Goal: Task Accomplishment & Management: Manage account settings

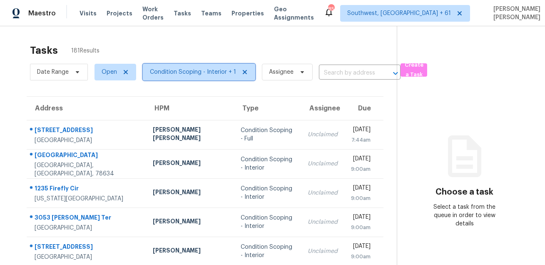
click at [166, 73] on span "Condition Scoping - Interior + 1" at bounding box center [193, 72] width 86 height 8
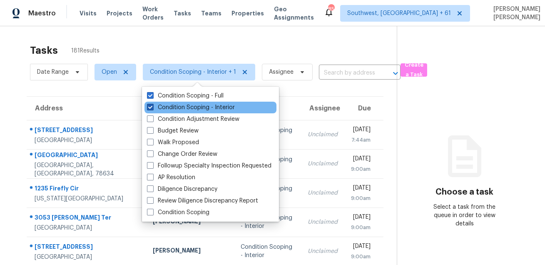
click at [192, 106] on label "Condition Scoping - Interior" at bounding box center [191, 107] width 88 height 8
click at [152, 106] on input "Condition Scoping - Interior" at bounding box center [149, 105] width 5 height 5
checkbox input "false"
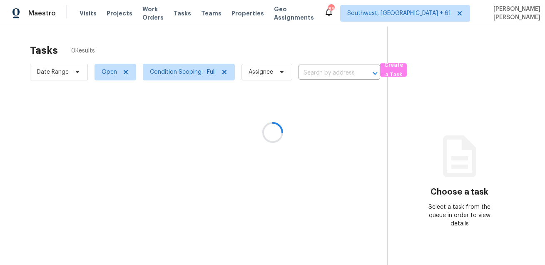
click at [64, 69] on div at bounding box center [272, 132] width 545 height 265
click at [64, 73] on div at bounding box center [272, 132] width 545 height 265
click at [64, 73] on span "Date Range" at bounding box center [53, 72] width 32 height 8
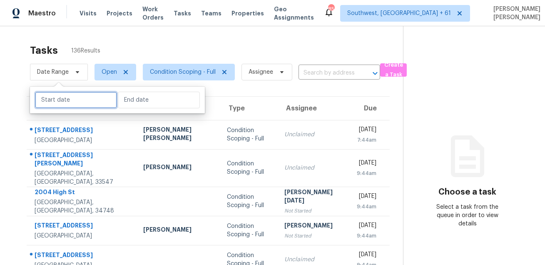
click at [68, 99] on input "text" at bounding box center [76, 100] width 82 height 17
select select "8"
select select "2025"
select select "9"
select select "2025"
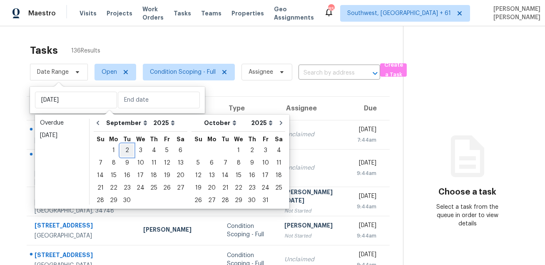
click at [125, 149] on div "2" at bounding box center [126, 150] width 13 height 12
type input "[DATE]"
click at [125, 149] on div "2" at bounding box center [126, 150] width 13 height 12
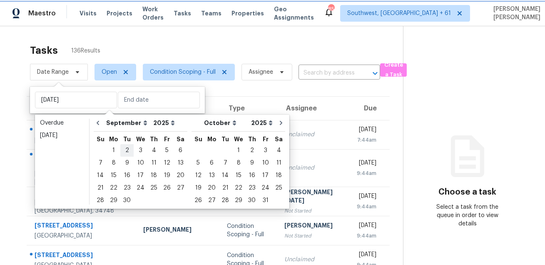
type input "[DATE]"
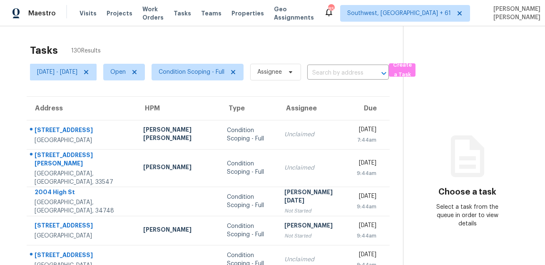
click at [211, 50] on div "Tasks 130 Results" at bounding box center [216, 51] width 373 height 22
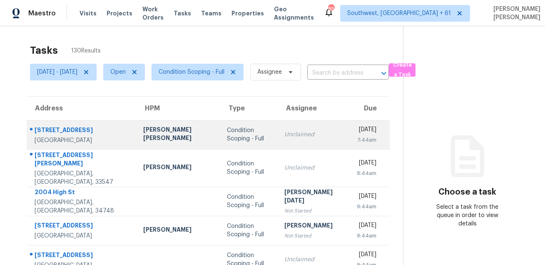
click at [85, 122] on td "[STREET_ADDRESS]" at bounding box center [82, 134] width 110 height 29
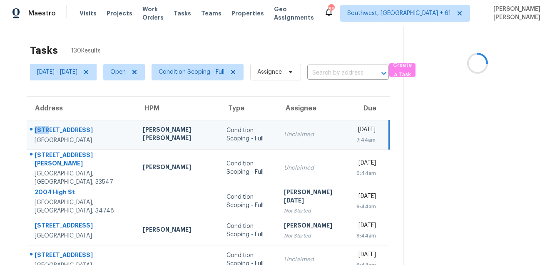
copy div "3677"
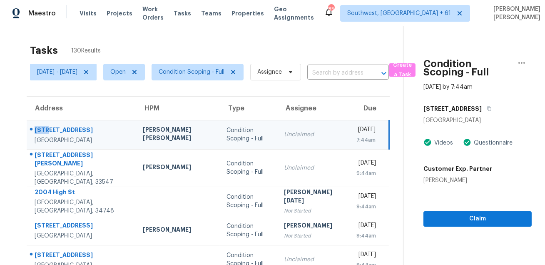
click at [77, 130] on div "[STREET_ADDRESS]" at bounding box center [82, 131] width 95 height 10
copy div "[STREET_ADDRESS]"
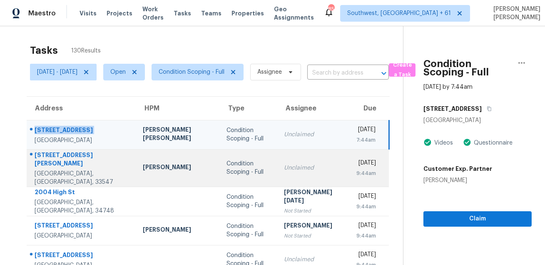
scroll to position [29, 0]
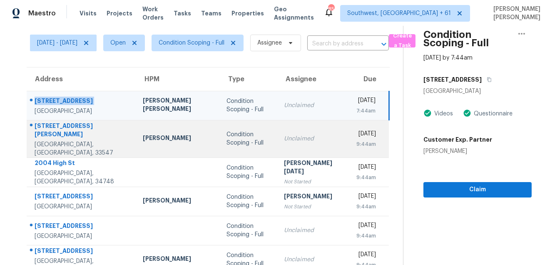
click at [68, 133] on div "[STREET_ADDRESS][PERSON_NAME]" at bounding box center [82, 130] width 95 height 19
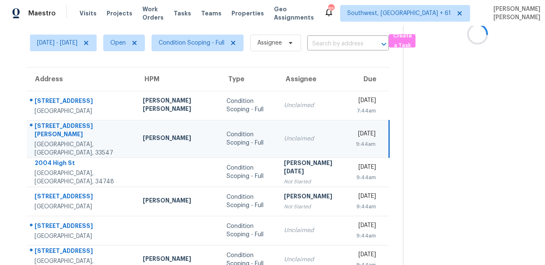
click at [68, 133] on div "[STREET_ADDRESS][PERSON_NAME]" at bounding box center [82, 130] width 95 height 19
copy div "[STREET_ADDRESS][PERSON_NAME]"
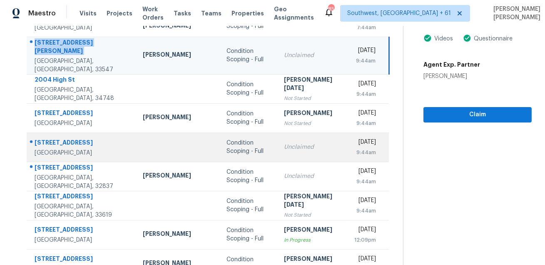
scroll to position [118, 0]
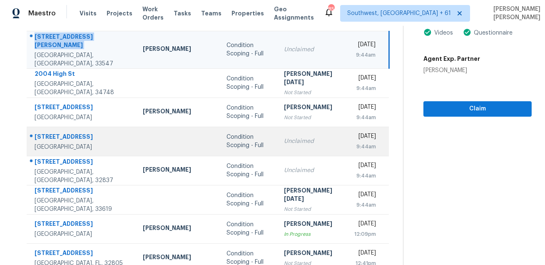
click at [63, 131] on div at bounding box center [78, 136] width 102 height 11
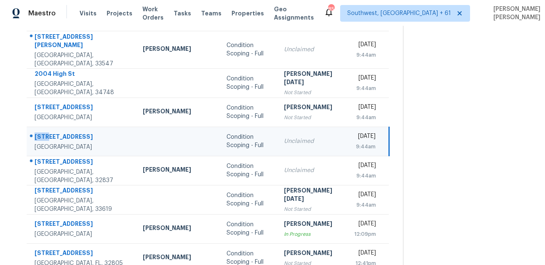
click at [63, 131] on div at bounding box center [78, 136] width 102 height 11
copy div "[STREET_ADDRESS]"
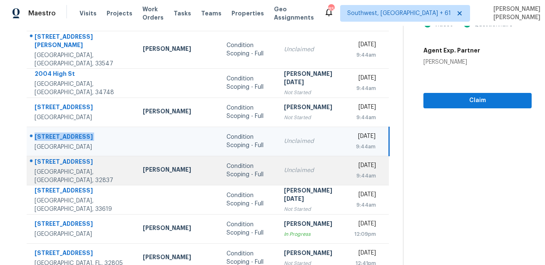
click at [55, 157] on div "[STREET_ADDRESS]" at bounding box center [82, 162] width 95 height 10
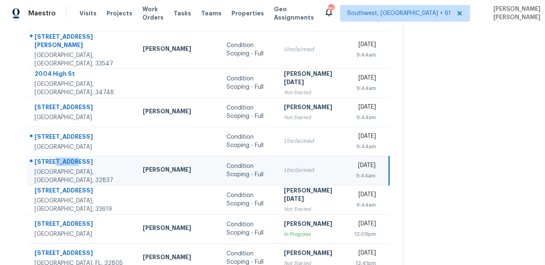
click at [55, 157] on div "[STREET_ADDRESS]" at bounding box center [82, 162] width 95 height 10
copy div "[STREET_ADDRESS]"
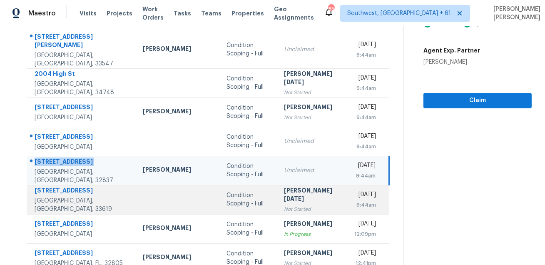
scroll to position [169, 0]
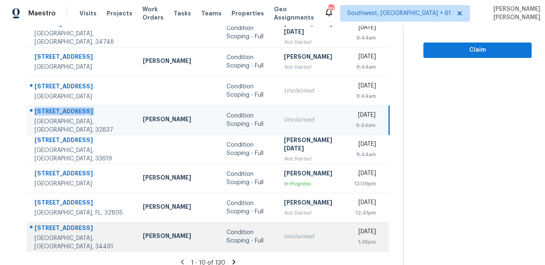
click at [70, 223] on div "[STREET_ADDRESS]" at bounding box center [82, 228] width 95 height 10
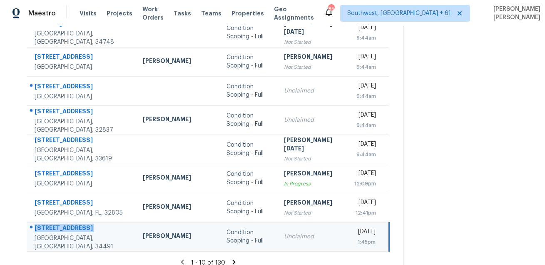
copy div "[STREET_ADDRESS]"
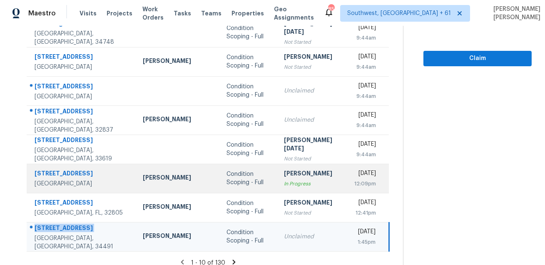
copy div "[STREET_ADDRESS]"
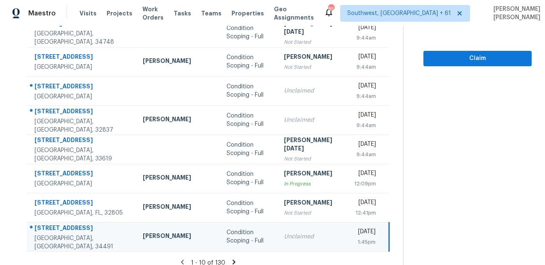
click at [230, 258] on icon at bounding box center [233, 261] width 7 height 7
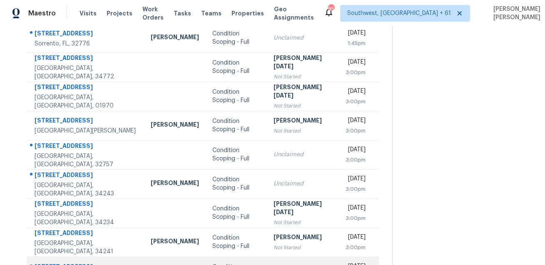
scroll to position [0, 0]
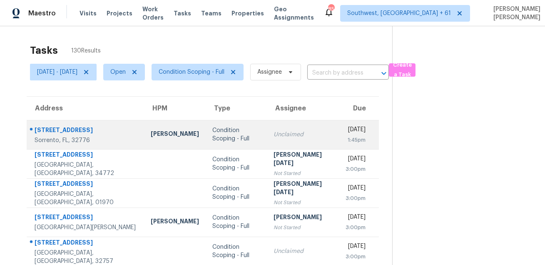
click at [90, 137] on div "Sorrento, FL, 32776" at bounding box center [86, 140] width 103 height 8
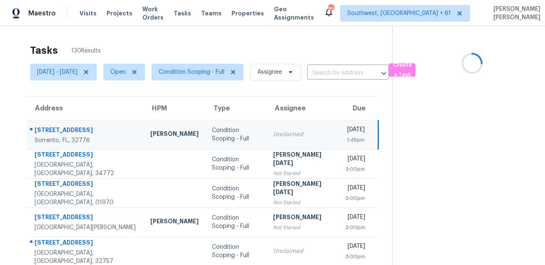
click at [90, 137] on div "Sorrento, FL, 32776" at bounding box center [86, 140] width 102 height 8
click at [102, 129] on div "[STREET_ADDRESS]" at bounding box center [86, 131] width 102 height 10
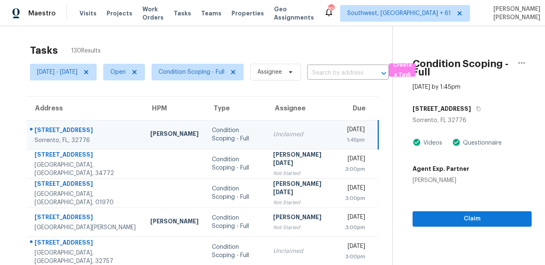
click at [102, 129] on div "[STREET_ADDRESS]" at bounding box center [86, 131] width 102 height 10
copy div "[STREET_ADDRESS]"
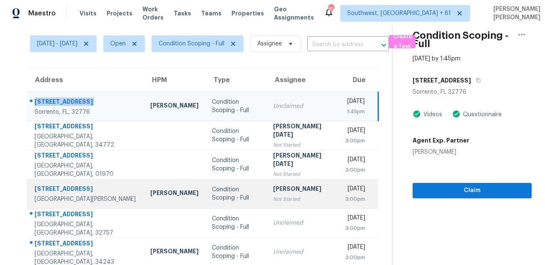
scroll to position [52, 0]
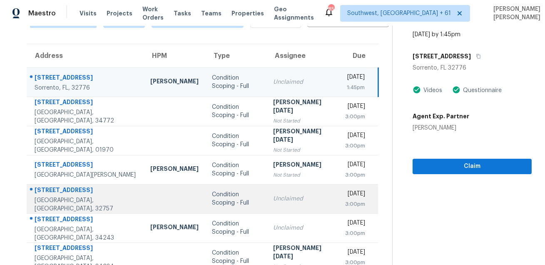
click at [47, 190] on div "[STREET_ADDRESS]" at bounding box center [86, 191] width 102 height 10
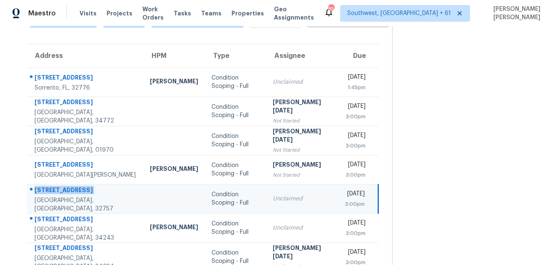
click at [47, 190] on div "[STREET_ADDRESS]" at bounding box center [86, 191] width 102 height 10
copy div "[STREET_ADDRESS]"
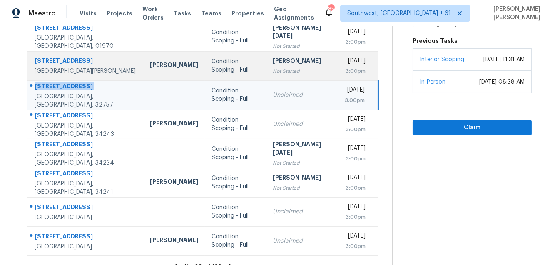
scroll to position [169, 0]
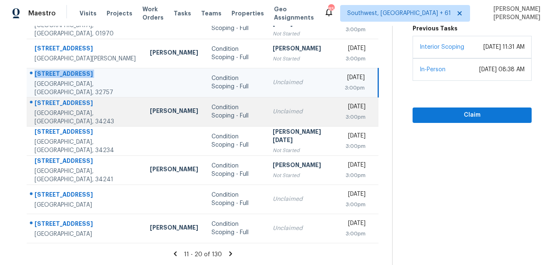
click at [53, 109] on div "[STREET_ADDRESS]" at bounding box center [86, 104] width 102 height 10
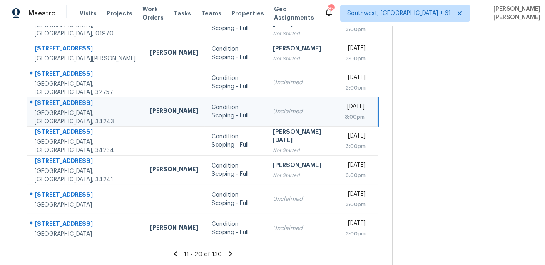
click at [53, 109] on div "[STREET_ADDRESS]" at bounding box center [86, 104] width 102 height 10
copy div "[STREET_ADDRESS]"
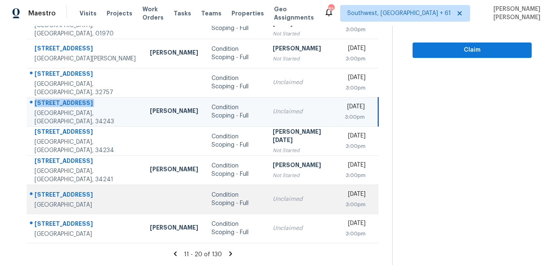
click at [54, 194] on div "[STREET_ADDRESS]" at bounding box center [86, 195] width 102 height 10
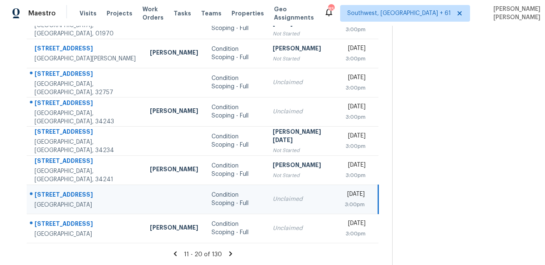
click at [54, 194] on div "[STREET_ADDRESS]" at bounding box center [86, 195] width 102 height 10
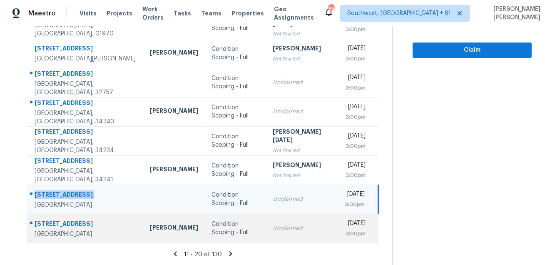
click at [49, 221] on div "[STREET_ADDRESS]" at bounding box center [86, 224] width 102 height 10
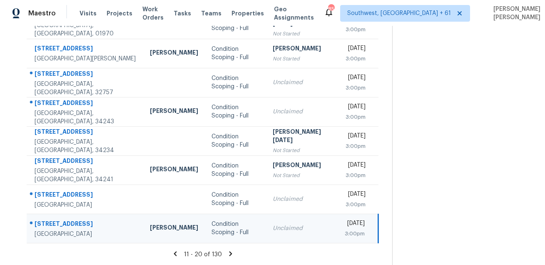
click at [49, 221] on div "[STREET_ADDRESS]" at bounding box center [86, 224] width 102 height 10
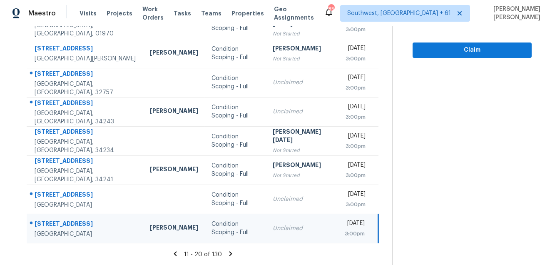
click at [228, 254] on icon at bounding box center [230, 253] width 7 height 7
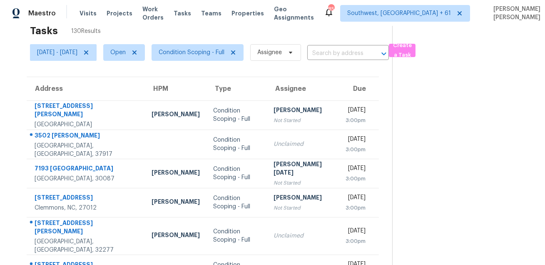
scroll to position [0, 0]
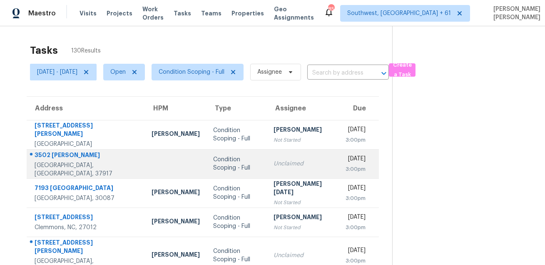
click at [68, 159] on div "3502 [PERSON_NAME]" at bounding box center [87, 156] width 104 height 10
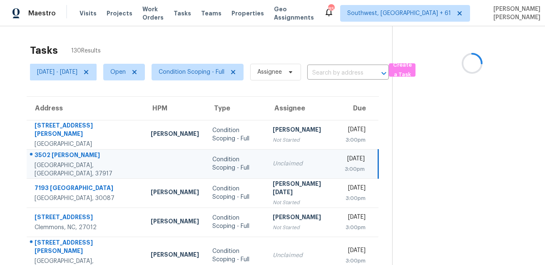
click at [68, 159] on div "3502 [PERSON_NAME]" at bounding box center [86, 156] width 103 height 10
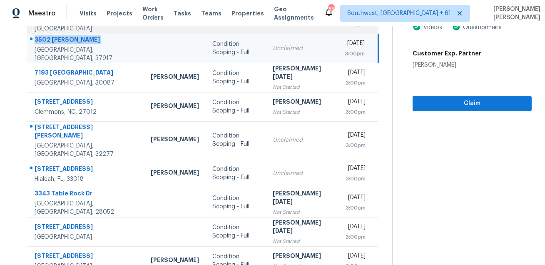
scroll to position [154, 0]
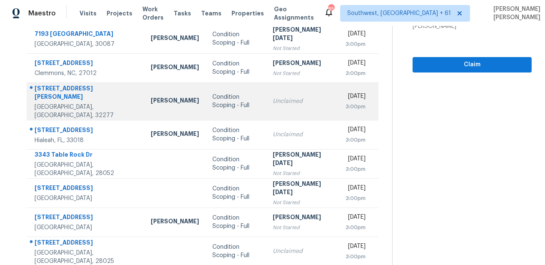
click at [44, 97] on div "[STREET_ADDRESS][PERSON_NAME]" at bounding box center [86, 93] width 103 height 19
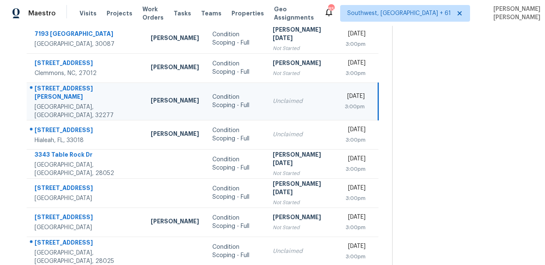
click at [44, 97] on div "[STREET_ADDRESS][PERSON_NAME]" at bounding box center [86, 93] width 103 height 19
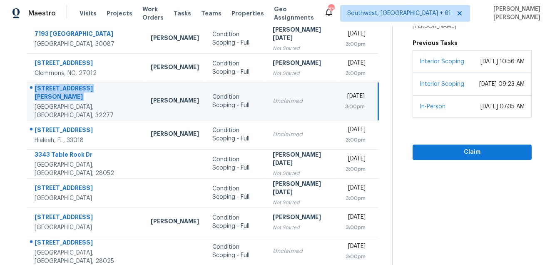
scroll to position [169, 0]
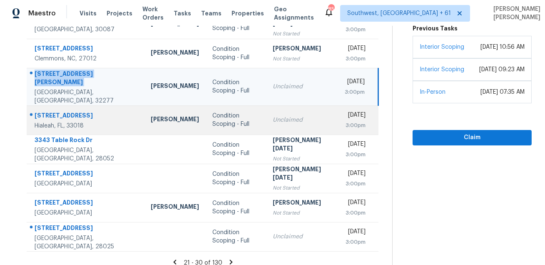
click at [51, 111] on div "[STREET_ADDRESS]" at bounding box center [86, 116] width 103 height 10
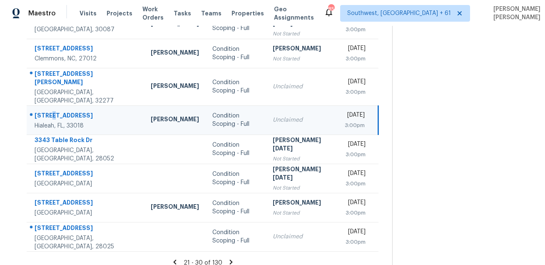
click at [51, 111] on div "[STREET_ADDRESS]" at bounding box center [86, 116] width 103 height 10
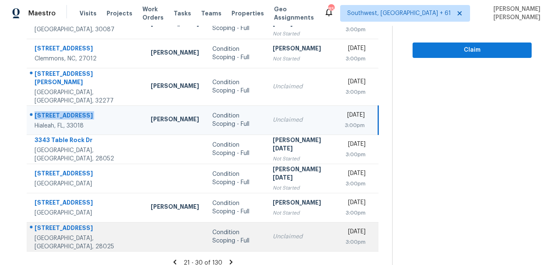
click at [73, 223] on div "[STREET_ADDRESS]" at bounding box center [86, 228] width 103 height 10
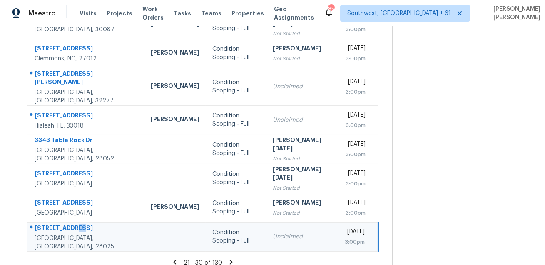
click at [73, 223] on div "[STREET_ADDRESS]" at bounding box center [86, 228] width 103 height 10
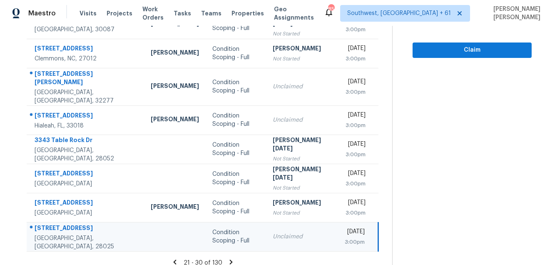
click at [233, 258] on icon at bounding box center [230, 261] width 7 height 7
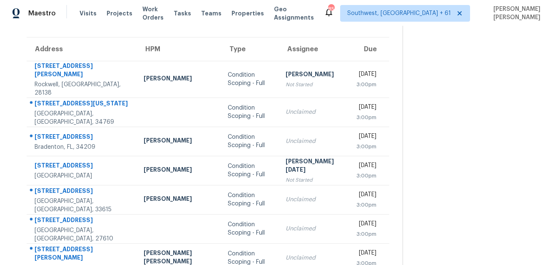
scroll to position [0, 0]
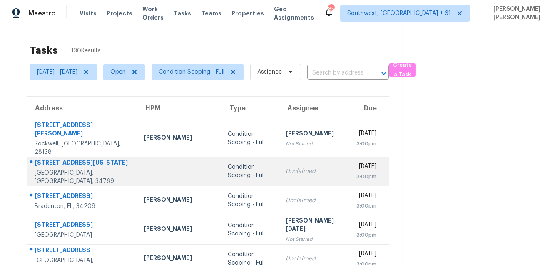
click at [72, 156] on td "[STREET_ADDRESS][US_STATE]" at bounding box center [82, 170] width 110 height 29
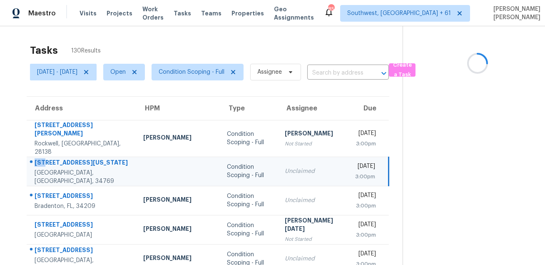
click at [72, 156] on td "[STREET_ADDRESS][US_STATE]" at bounding box center [82, 170] width 110 height 29
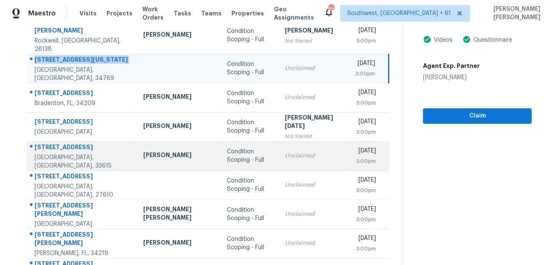
scroll to position [116, 0]
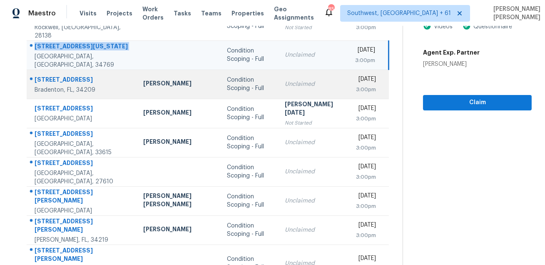
click at [63, 77] on div "[STREET_ADDRESS]" at bounding box center [82, 80] width 95 height 10
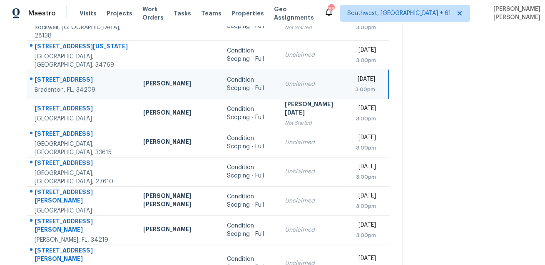
click at [63, 77] on div "[STREET_ADDRESS]" at bounding box center [82, 80] width 95 height 10
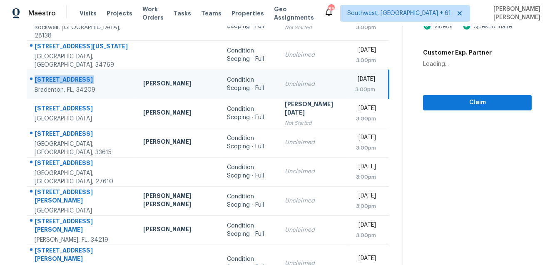
click at [63, 77] on div "[STREET_ADDRESS]" at bounding box center [82, 80] width 95 height 10
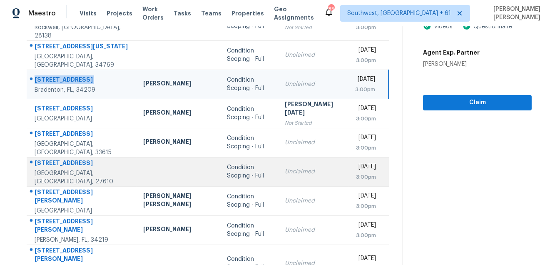
scroll to position [169, 0]
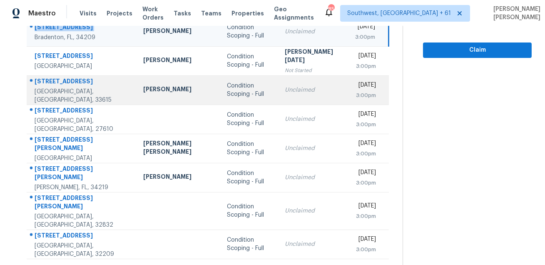
click at [55, 80] on div "[STREET_ADDRESS]" at bounding box center [82, 82] width 95 height 10
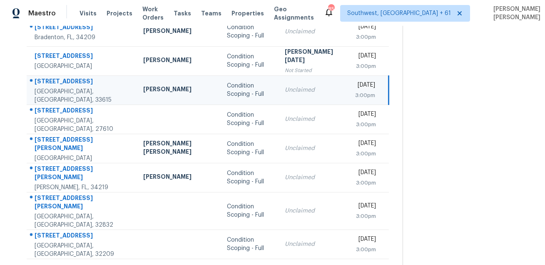
click at [55, 80] on div "[STREET_ADDRESS]" at bounding box center [82, 82] width 95 height 10
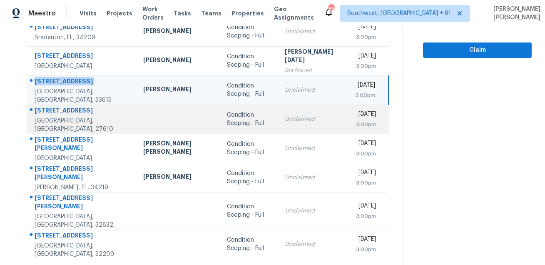
click at [69, 107] on div "[STREET_ADDRESS]" at bounding box center [82, 111] width 95 height 10
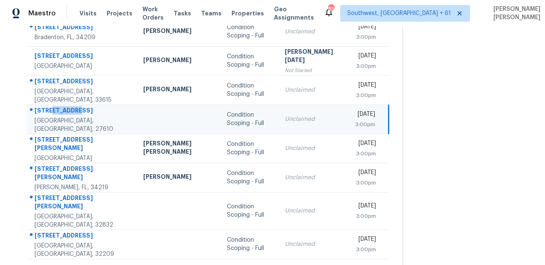
click at [69, 107] on div "[STREET_ADDRESS]" at bounding box center [82, 111] width 95 height 10
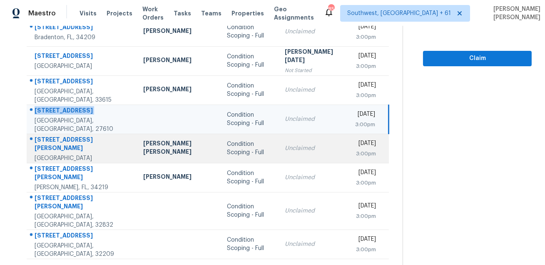
click at [56, 136] on div "[STREET_ADDRESS][PERSON_NAME]" at bounding box center [82, 144] width 95 height 19
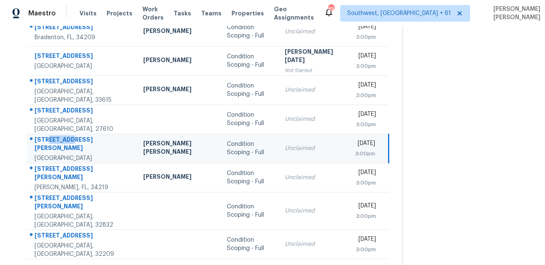
click at [56, 136] on div "[STREET_ADDRESS][PERSON_NAME]" at bounding box center [82, 144] width 95 height 19
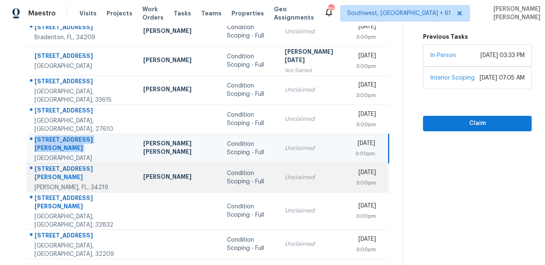
click at [53, 163] on td "[STREET_ADDRESS][PERSON_NAME][PERSON_NAME]" at bounding box center [82, 177] width 110 height 29
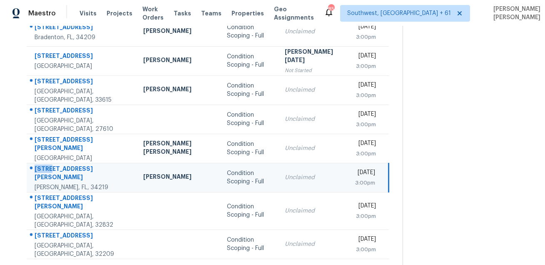
click at [53, 163] on td "[STREET_ADDRESS][PERSON_NAME][PERSON_NAME]" at bounding box center [82, 177] width 110 height 29
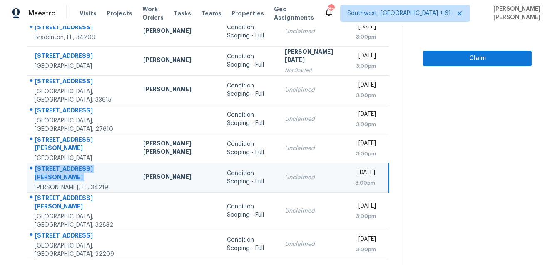
scroll to position [0, 0]
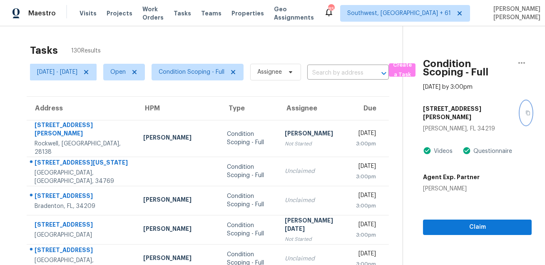
click at [525, 110] on icon "button" at bounding box center [527, 112] width 5 height 5
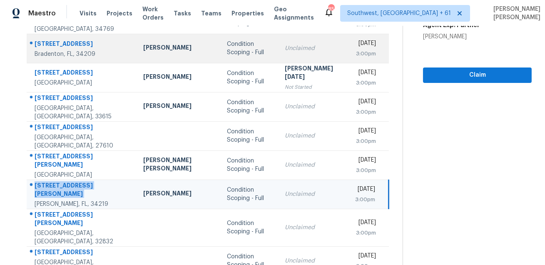
scroll to position [169, 0]
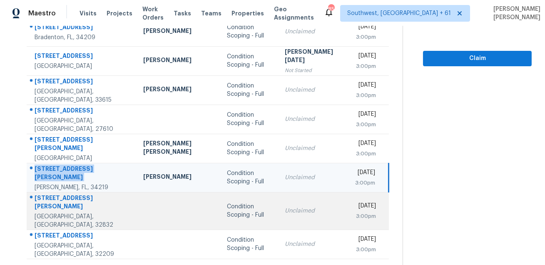
click at [71, 192] on td "[STREET_ADDRESS][PERSON_NAME]" at bounding box center [82, 210] width 110 height 37
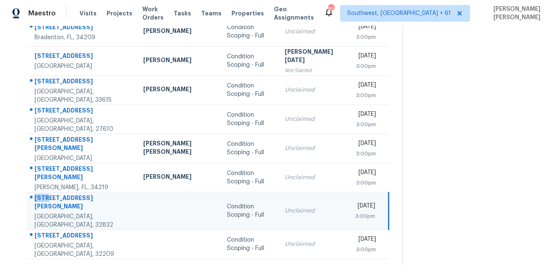
click at [71, 192] on td "[STREET_ADDRESS][PERSON_NAME]" at bounding box center [82, 210] width 110 height 37
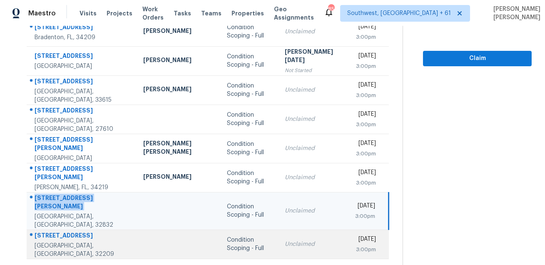
click at [50, 231] on div "[STREET_ADDRESS]" at bounding box center [82, 236] width 95 height 10
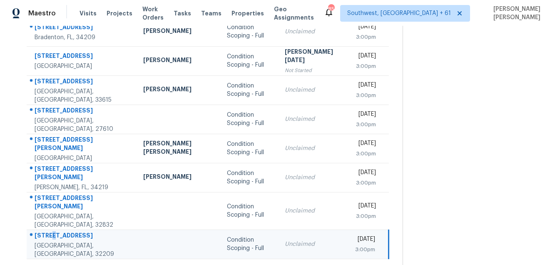
click at [50, 231] on div "[STREET_ADDRESS]" at bounding box center [82, 236] width 95 height 10
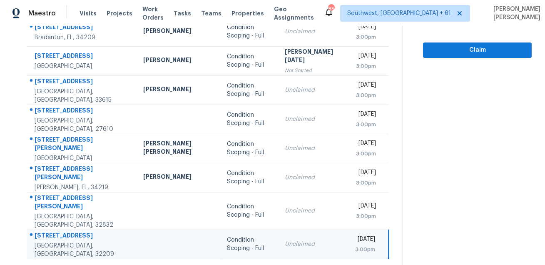
click at [235, 264] on icon at bounding box center [236, 269] width 3 height 5
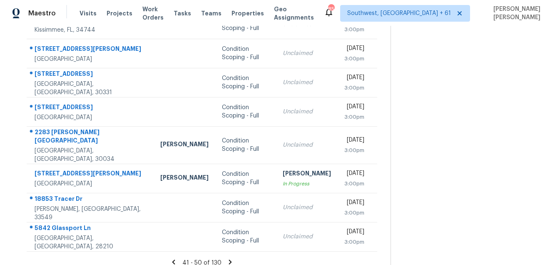
scroll to position [0, 0]
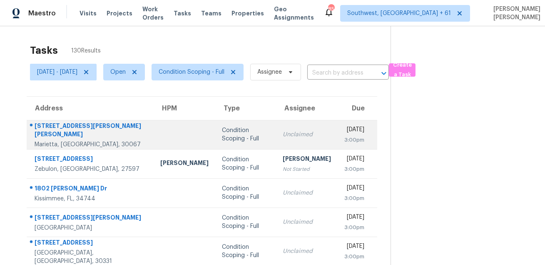
click at [64, 126] on div "[STREET_ADDRESS][PERSON_NAME][PERSON_NAME]" at bounding box center [91, 130] width 112 height 19
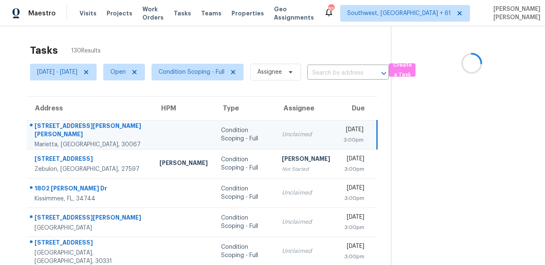
click at [64, 126] on div "[STREET_ADDRESS][PERSON_NAME][PERSON_NAME]" at bounding box center [91, 130] width 112 height 19
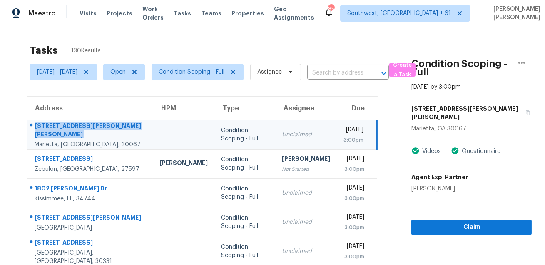
scroll to position [2, 0]
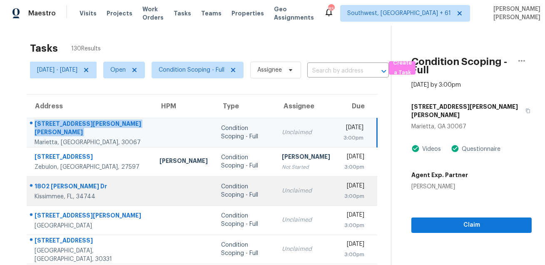
click at [55, 192] on div "Kissimmee, FL, 34744" at bounding box center [91, 196] width 112 height 8
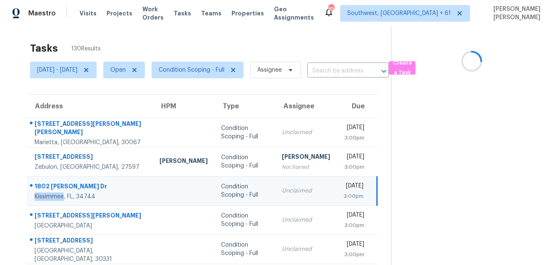
click at [55, 192] on div "Kissimmee, FL, 34744" at bounding box center [91, 196] width 112 height 8
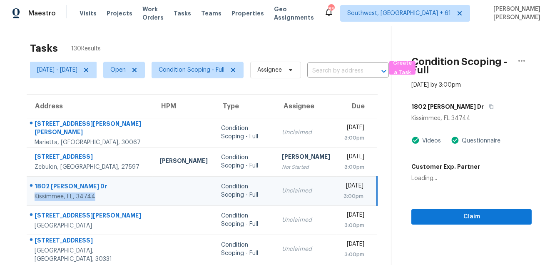
click at [65, 188] on div "1802 [PERSON_NAME] Dr" at bounding box center [91, 187] width 112 height 10
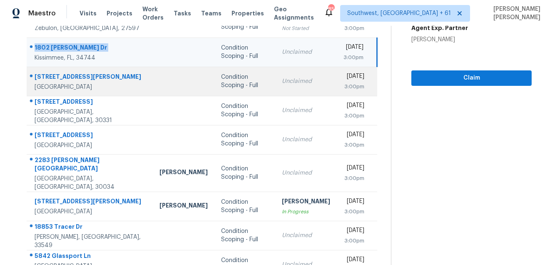
scroll to position [138, 0]
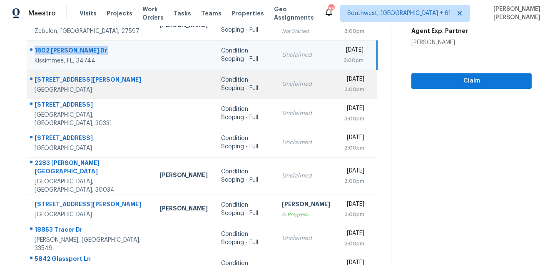
click at [61, 77] on div "[STREET_ADDRESS][PERSON_NAME]" at bounding box center [91, 80] width 112 height 10
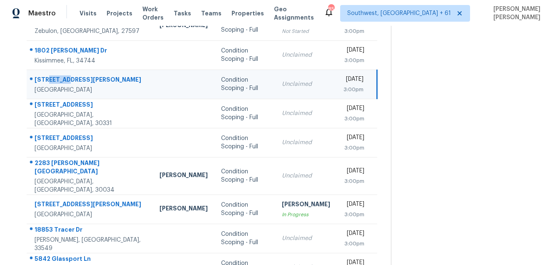
click at [61, 77] on div "[STREET_ADDRESS][PERSON_NAME]" at bounding box center [91, 80] width 112 height 10
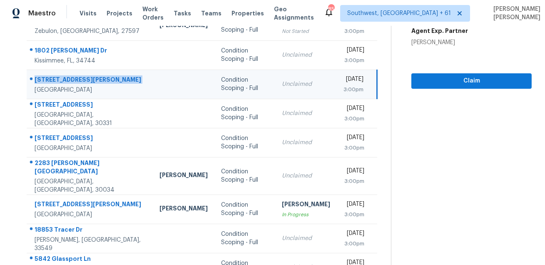
scroll to position [169, 0]
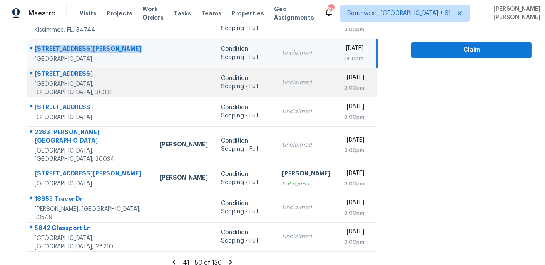
click at [55, 73] on div "[STREET_ADDRESS]" at bounding box center [91, 74] width 112 height 10
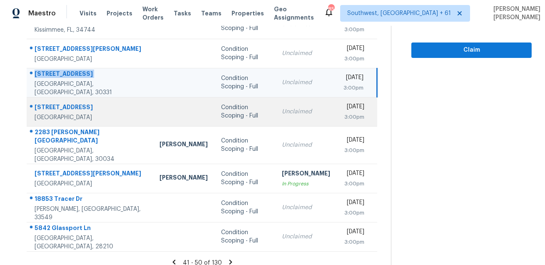
click at [76, 109] on div "[STREET_ADDRESS]" at bounding box center [91, 108] width 112 height 10
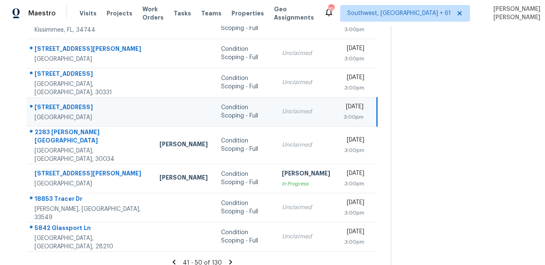
click at [76, 109] on div "[STREET_ADDRESS]" at bounding box center [91, 108] width 112 height 10
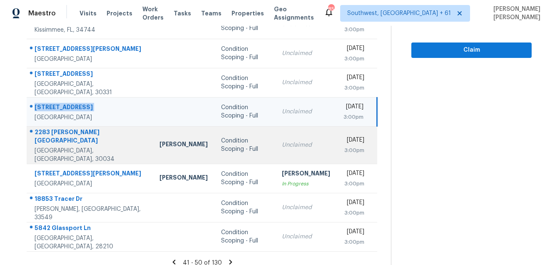
click at [81, 139] on div "2283 [PERSON_NAME][GEOGRAPHIC_DATA]" at bounding box center [91, 137] width 112 height 19
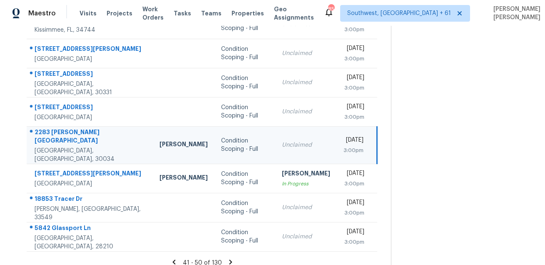
click at [81, 139] on div "2283 [PERSON_NAME][GEOGRAPHIC_DATA]" at bounding box center [91, 137] width 112 height 19
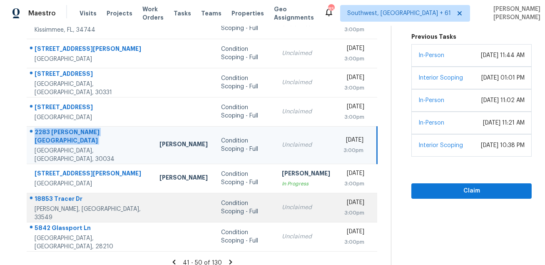
click at [53, 194] on div "18853 Tracer Dr" at bounding box center [91, 199] width 112 height 10
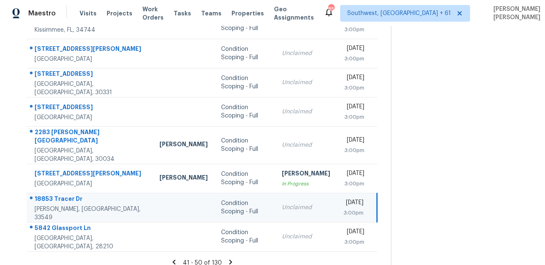
click at [53, 194] on div "18853 Tracer Dr" at bounding box center [91, 199] width 112 height 10
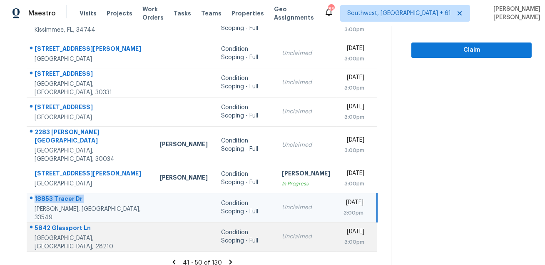
click at [72, 223] on div "5842 Glassport Ln" at bounding box center [91, 228] width 112 height 10
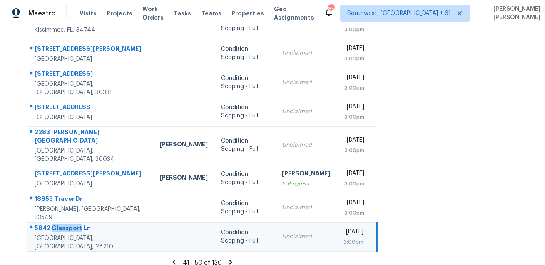
click at [72, 223] on div "5842 Glassport Ln" at bounding box center [91, 228] width 112 height 10
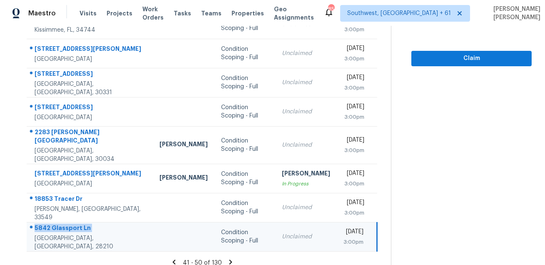
click at [232, 258] on icon at bounding box center [230, 261] width 7 height 7
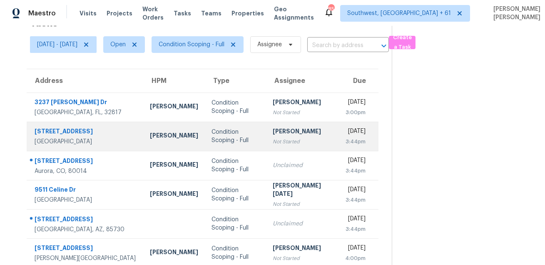
scroll to position [52, 0]
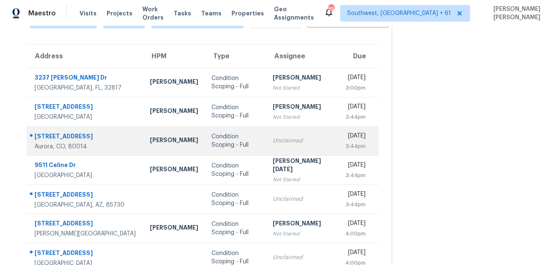
click at [69, 130] on td "[STREET_ADDRESS]" at bounding box center [85, 140] width 116 height 29
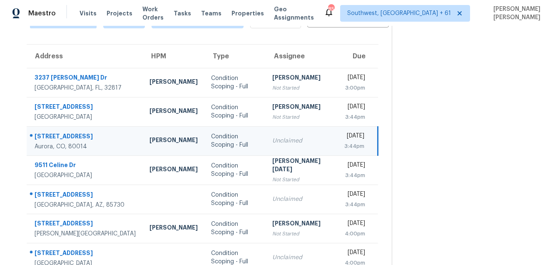
click at [69, 130] on td "[STREET_ADDRESS]" at bounding box center [85, 140] width 116 height 29
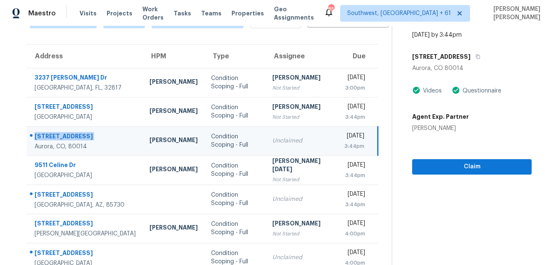
scroll to position [141, 0]
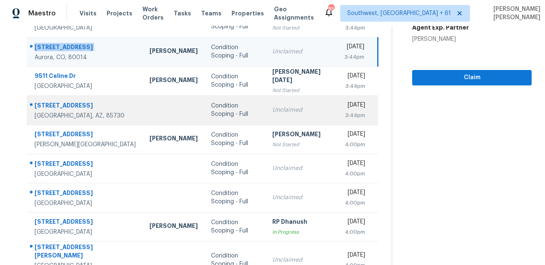
click at [73, 104] on div "[STREET_ADDRESS]" at bounding box center [86, 106] width 102 height 10
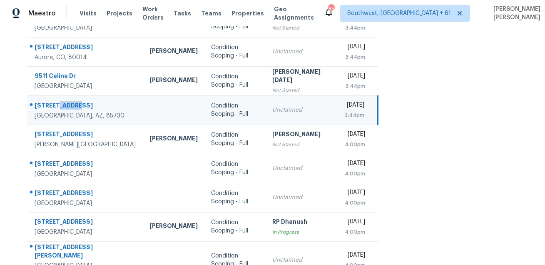
click at [73, 104] on div "[STREET_ADDRESS]" at bounding box center [86, 106] width 102 height 10
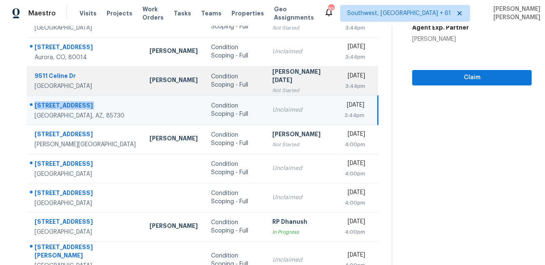
scroll to position [169, 0]
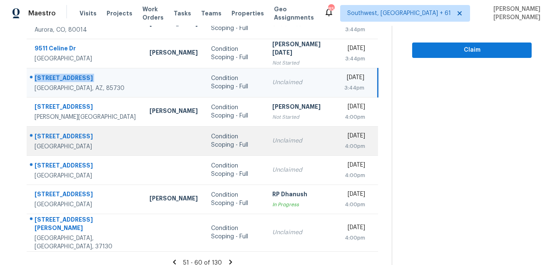
click at [54, 134] on div "[STREET_ADDRESS]" at bounding box center [86, 137] width 102 height 10
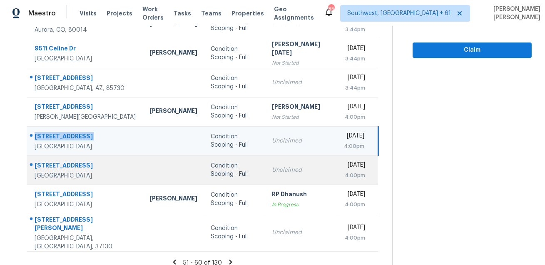
click at [69, 164] on div "[STREET_ADDRESS]" at bounding box center [86, 166] width 102 height 10
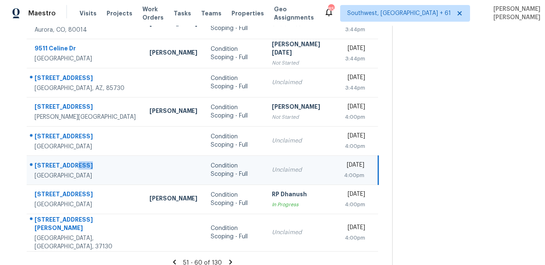
click at [69, 164] on div "[STREET_ADDRESS]" at bounding box center [86, 166] width 102 height 10
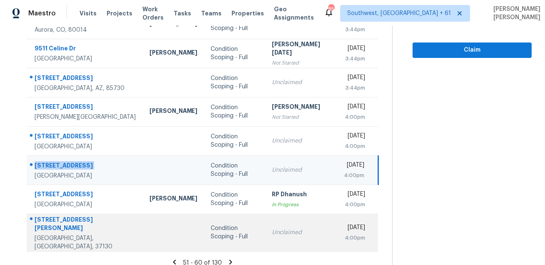
click at [42, 221] on div "[STREET_ADDRESS][PERSON_NAME]" at bounding box center [86, 224] width 102 height 19
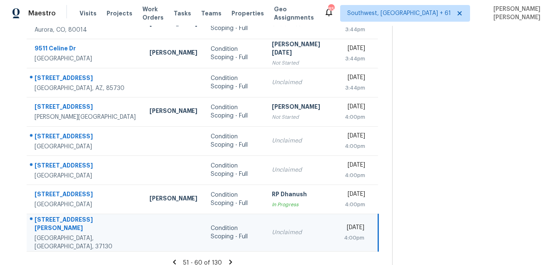
click at [42, 221] on div "[STREET_ADDRESS][PERSON_NAME]" at bounding box center [86, 224] width 102 height 19
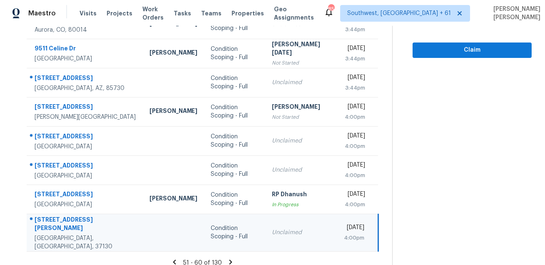
click at [232, 259] on icon at bounding box center [230, 261] width 3 height 5
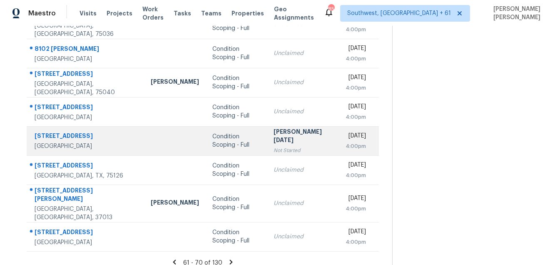
scroll to position [0, 0]
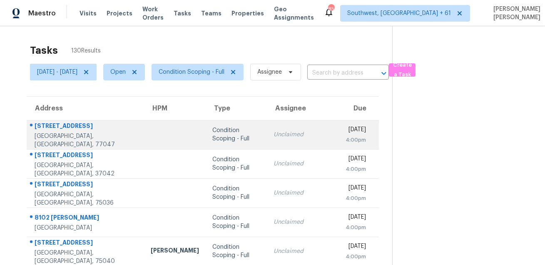
click at [81, 131] on div "[STREET_ADDRESS]" at bounding box center [86, 126] width 103 height 10
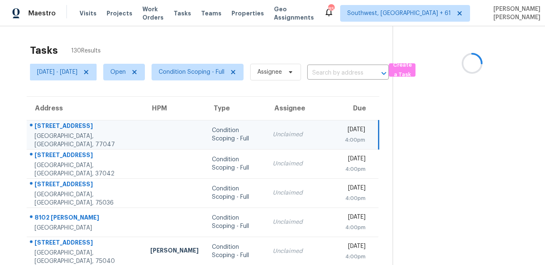
click at [81, 131] on div "[STREET_ADDRESS]" at bounding box center [86, 126] width 102 height 10
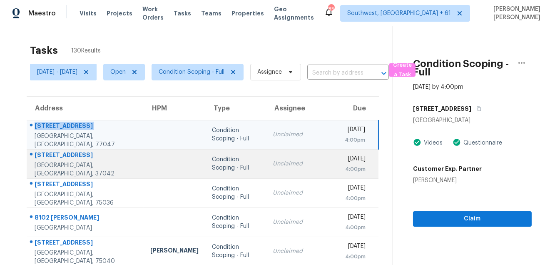
click at [74, 159] on div "[STREET_ADDRESS]" at bounding box center [86, 156] width 102 height 10
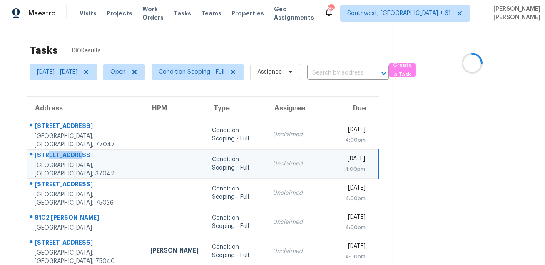
click at [74, 159] on div "[STREET_ADDRESS]" at bounding box center [86, 156] width 102 height 10
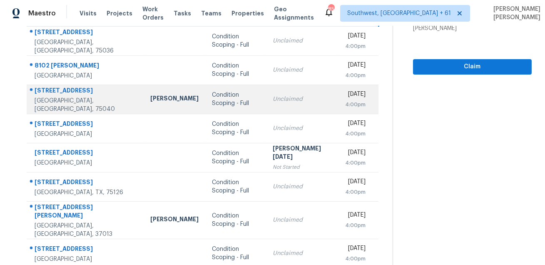
scroll to position [79, 0]
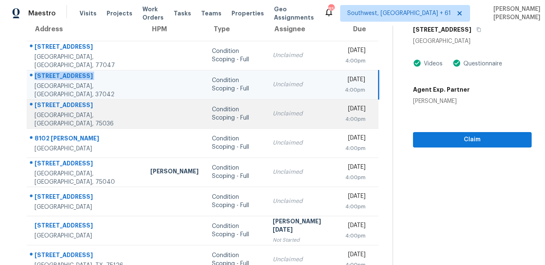
click at [60, 103] on td "[STREET_ADDRESS]" at bounding box center [85, 113] width 117 height 29
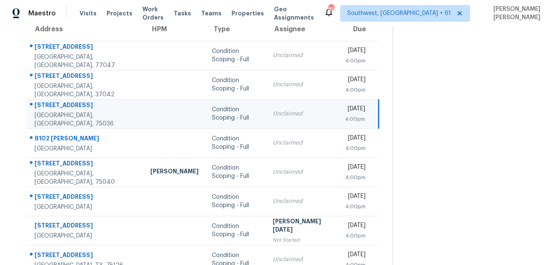
click at [60, 103] on td "[STREET_ADDRESS]" at bounding box center [85, 113] width 117 height 29
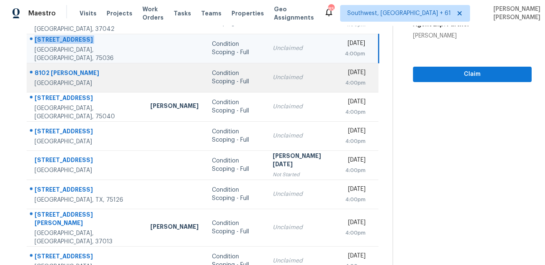
scroll to position [134, 0]
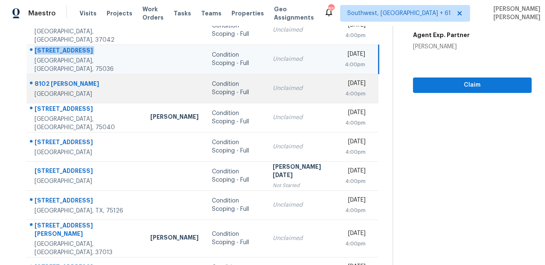
click at [62, 85] on div "8102 [PERSON_NAME]" at bounding box center [86, 84] width 102 height 10
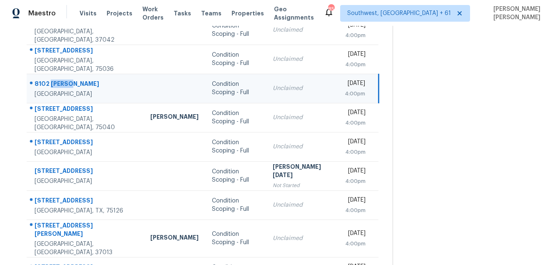
click at [62, 85] on div "8102 [PERSON_NAME]" at bounding box center [86, 84] width 102 height 10
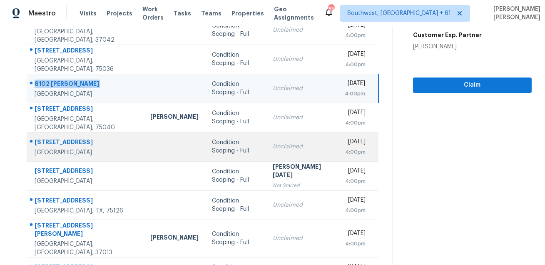
scroll to position [169, 0]
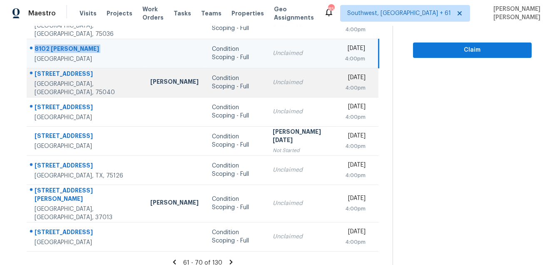
click at [55, 74] on div "[STREET_ADDRESS]" at bounding box center [86, 74] width 102 height 10
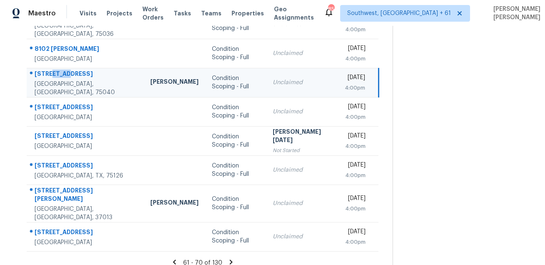
click at [55, 74] on div "[STREET_ADDRESS]" at bounding box center [86, 74] width 102 height 10
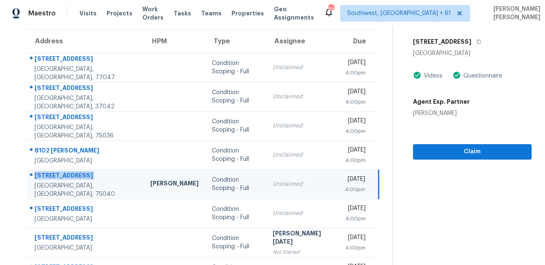
scroll to position [0, 0]
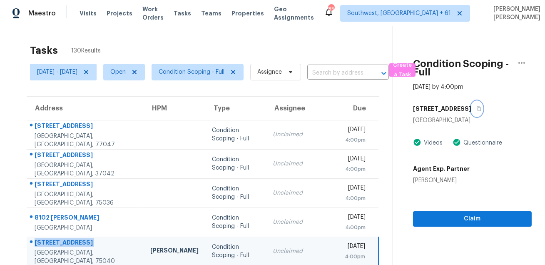
click at [471, 112] on button "button" at bounding box center [476, 108] width 11 height 15
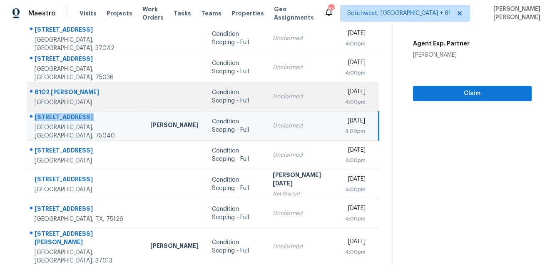
scroll to position [169, 0]
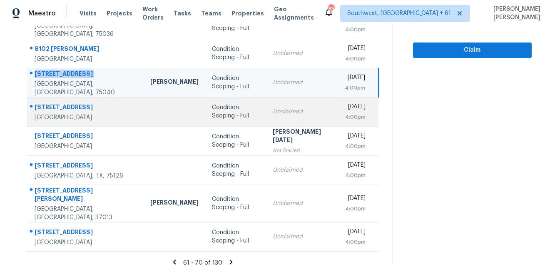
click at [64, 107] on div "[STREET_ADDRESS]" at bounding box center [86, 108] width 102 height 10
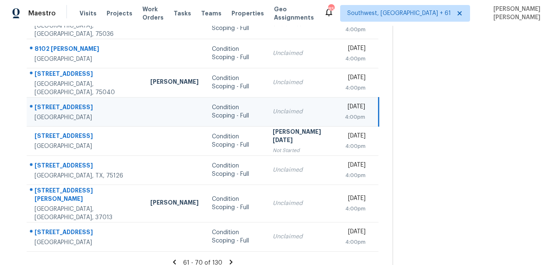
click at [64, 107] on div "[STREET_ADDRESS]" at bounding box center [86, 108] width 102 height 10
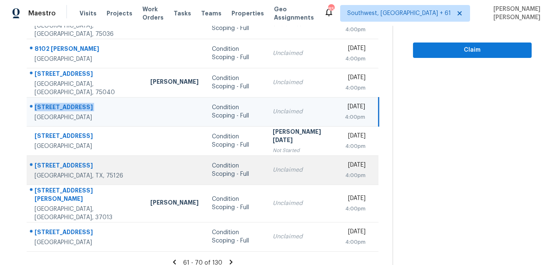
click at [67, 170] on div "[STREET_ADDRESS]" at bounding box center [86, 166] width 102 height 10
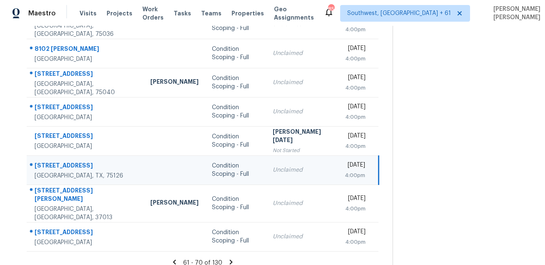
click at [67, 170] on div "[STREET_ADDRESS]" at bounding box center [86, 166] width 102 height 10
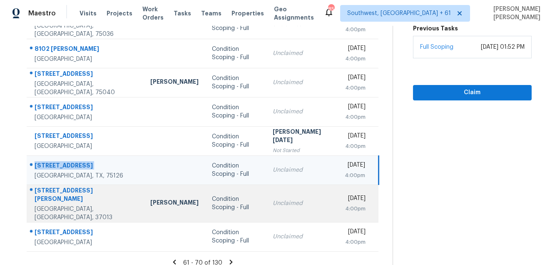
click at [68, 205] on div "[GEOGRAPHIC_DATA], [GEOGRAPHIC_DATA], 37013" at bounding box center [86, 213] width 102 height 17
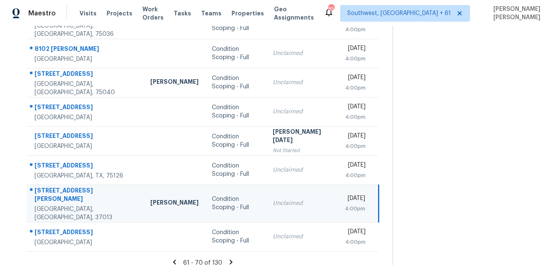
click at [80, 191] on div "[STREET_ADDRESS][PERSON_NAME]" at bounding box center [86, 195] width 102 height 19
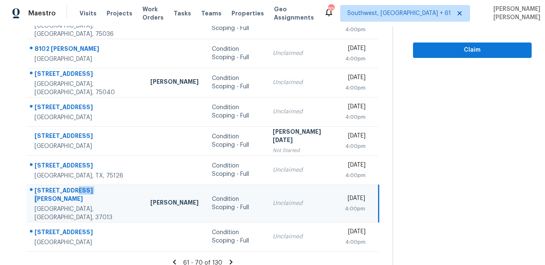
click at [80, 191] on div "[STREET_ADDRESS][PERSON_NAME]" at bounding box center [86, 195] width 102 height 19
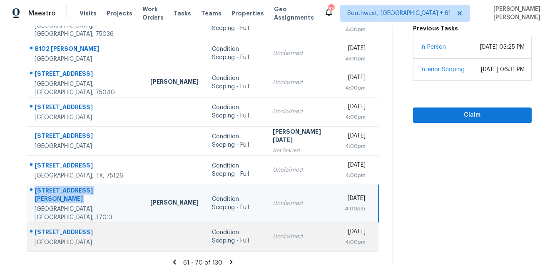
click at [65, 229] on div "[STREET_ADDRESS]" at bounding box center [86, 233] width 102 height 10
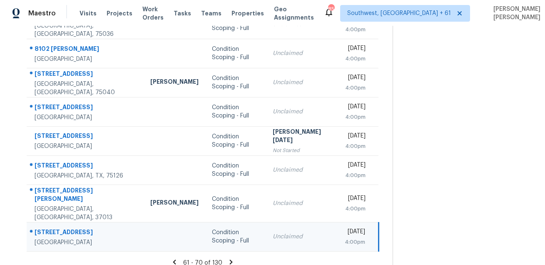
click at [65, 229] on div "[STREET_ADDRESS]" at bounding box center [86, 233] width 102 height 10
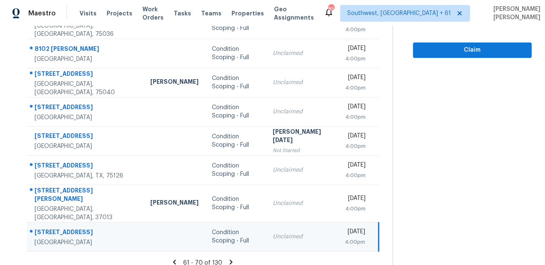
click at [230, 258] on icon at bounding box center [230, 261] width 7 height 7
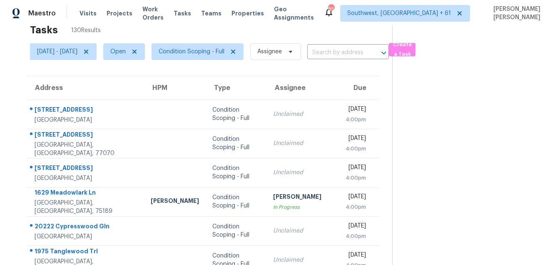
scroll to position [0, 0]
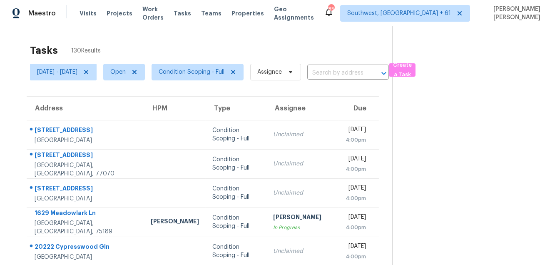
click at [52, 116] on th "Address" at bounding box center [85, 108] width 117 height 23
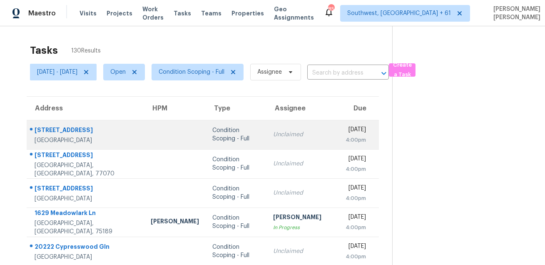
click at [54, 130] on div "[STREET_ADDRESS]" at bounding box center [86, 131] width 103 height 10
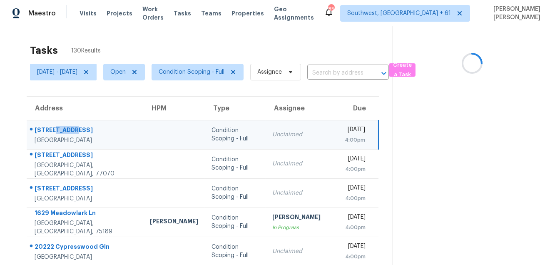
click at [54, 130] on div "[STREET_ADDRESS]" at bounding box center [86, 131] width 102 height 10
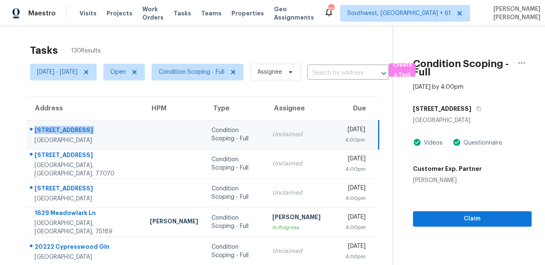
click at [88, 148] on td "[STREET_ADDRESS]" at bounding box center [85, 134] width 116 height 29
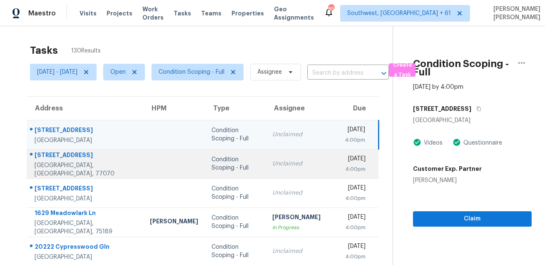
click at [78, 158] on div "[STREET_ADDRESS]" at bounding box center [86, 156] width 102 height 10
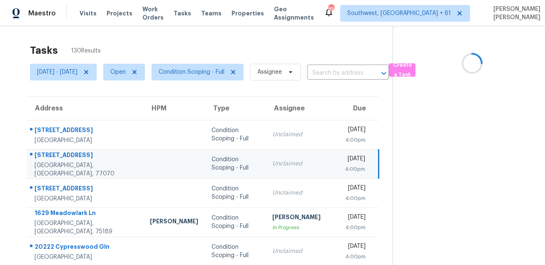
click at [78, 158] on div "[STREET_ADDRESS]" at bounding box center [86, 156] width 102 height 10
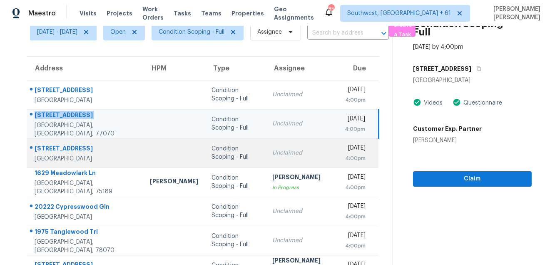
scroll to position [44, 0]
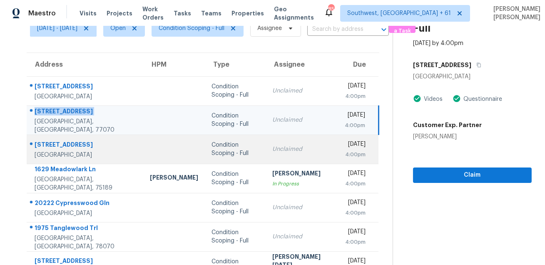
click at [60, 147] on div "[STREET_ADDRESS]" at bounding box center [86, 145] width 102 height 10
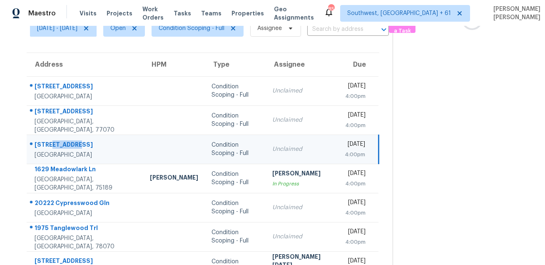
click at [60, 147] on div "[STREET_ADDRESS]" at bounding box center [86, 145] width 102 height 10
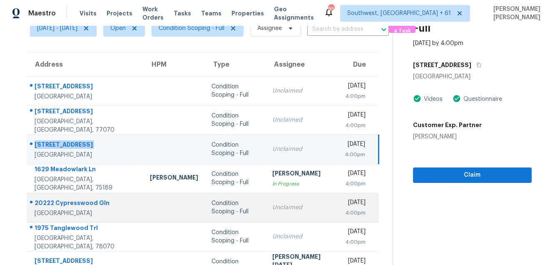
click at [72, 206] on div "20222 Cypresswood Gln" at bounding box center [86, 203] width 102 height 10
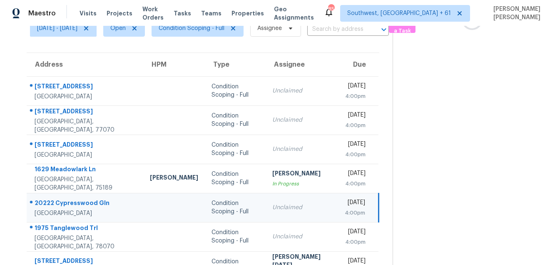
click at [72, 206] on div "20222 Cypresswood Gln" at bounding box center [86, 203] width 102 height 10
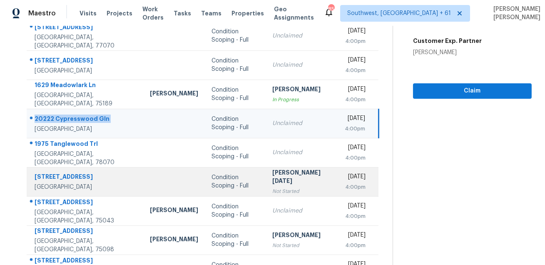
scroll to position [133, 0]
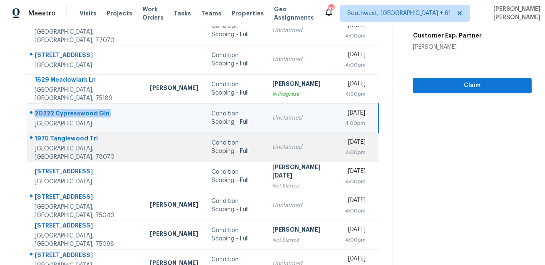
click at [68, 144] on div "1975 Tanglewood Trl" at bounding box center [86, 139] width 102 height 10
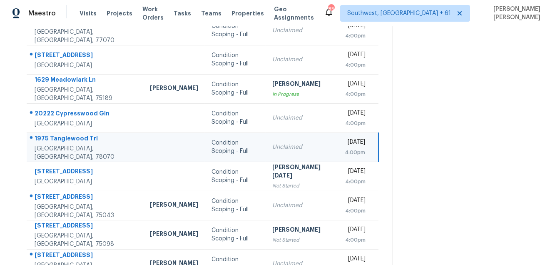
click at [68, 144] on div "1975 Tanglewood Trl" at bounding box center [86, 139] width 102 height 10
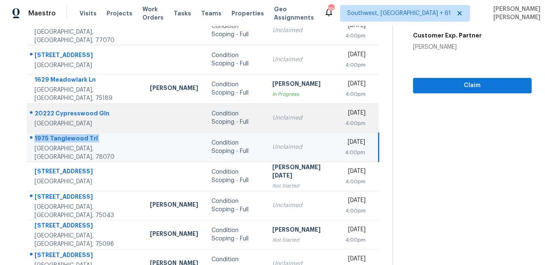
scroll to position [134, 0]
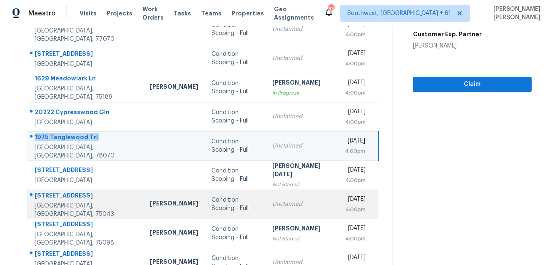
click at [66, 194] on div "[STREET_ADDRESS]" at bounding box center [86, 196] width 102 height 10
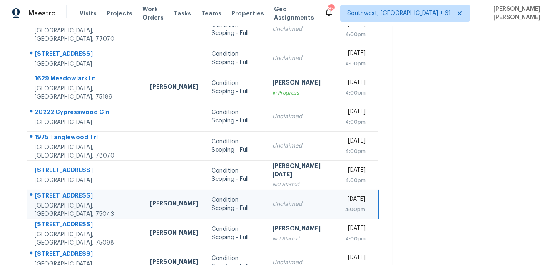
click at [66, 194] on div "[STREET_ADDRESS]" at bounding box center [86, 196] width 102 height 10
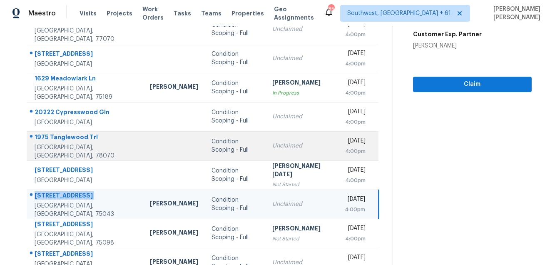
scroll to position [169, 0]
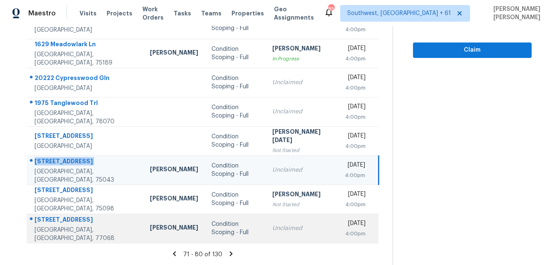
click at [72, 224] on div "[STREET_ADDRESS]" at bounding box center [86, 220] width 102 height 10
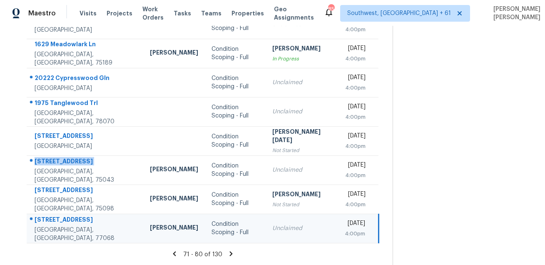
click at [72, 224] on div "[STREET_ADDRESS]" at bounding box center [86, 220] width 102 height 10
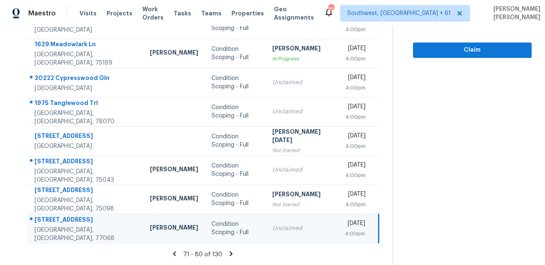
click at [232, 254] on icon at bounding box center [231, 253] width 3 height 5
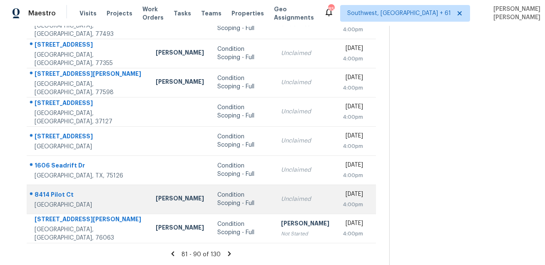
scroll to position [0, 0]
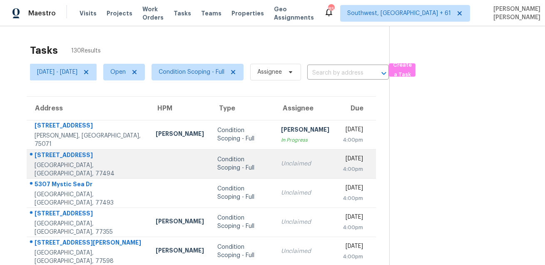
click at [57, 157] on div "[STREET_ADDRESS]" at bounding box center [89, 156] width 108 height 10
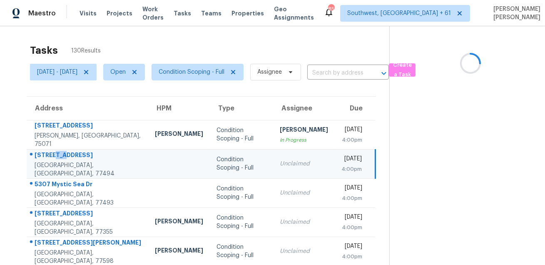
click at [57, 157] on div "[STREET_ADDRESS]" at bounding box center [88, 156] width 107 height 10
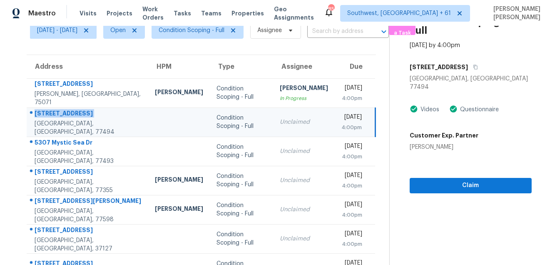
scroll to position [47, 0]
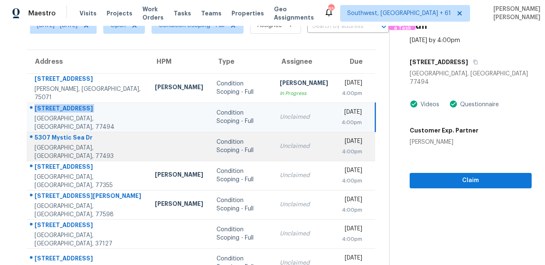
click at [56, 144] on div "5307 Mystic Sea Dr" at bounding box center [88, 138] width 107 height 10
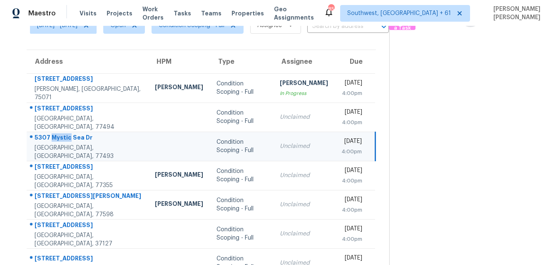
click at [56, 144] on div "5307 Mystic Sea Dr" at bounding box center [88, 138] width 107 height 10
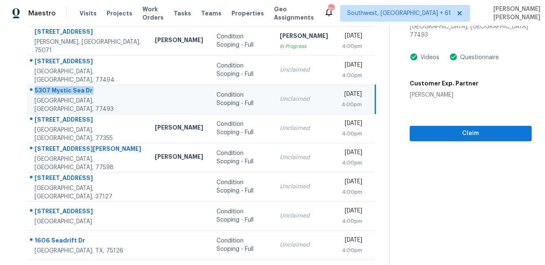
scroll to position [133, 0]
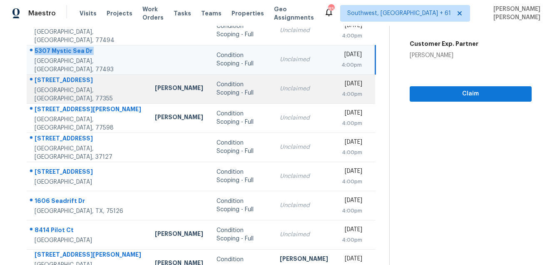
click at [69, 80] on div "[STREET_ADDRESS]" at bounding box center [88, 81] width 107 height 10
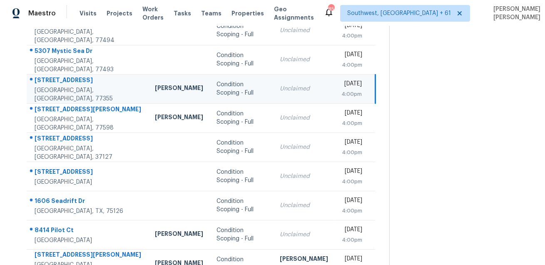
click at [69, 80] on div "[STREET_ADDRESS]" at bounding box center [88, 81] width 107 height 10
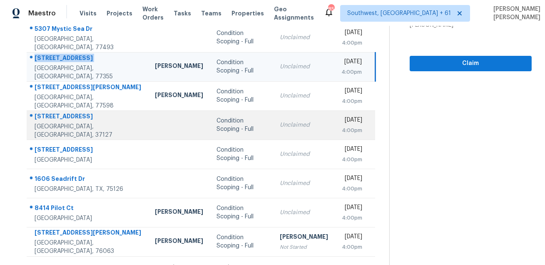
scroll to position [169, 0]
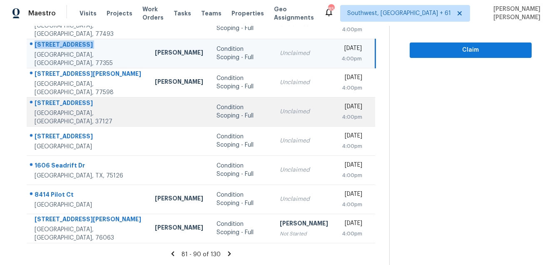
click at [69, 107] on div "[STREET_ADDRESS]" at bounding box center [88, 104] width 107 height 10
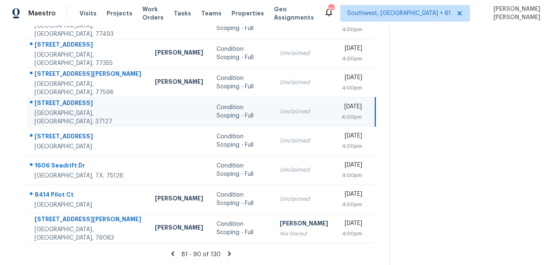
click at [69, 107] on div "[STREET_ADDRESS]" at bounding box center [88, 104] width 107 height 10
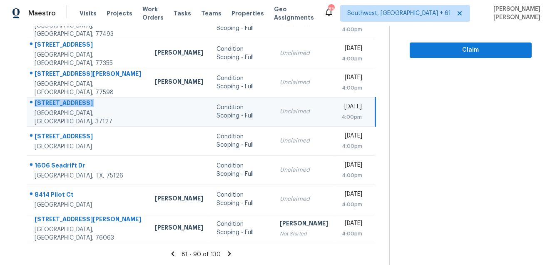
scroll to position [0, 0]
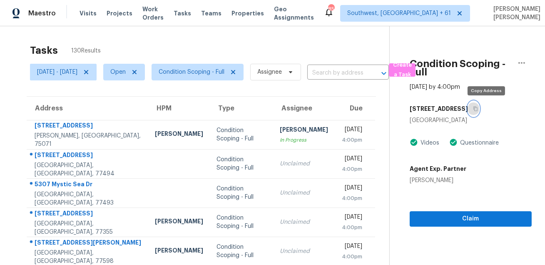
click at [478, 107] on icon "button" at bounding box center [475, 108] width 5 height 5
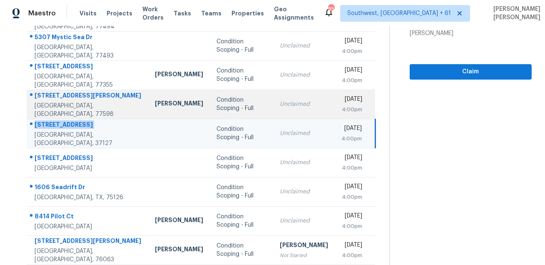
scroll to position [169, 0]
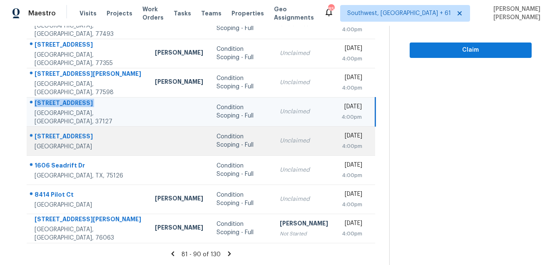
click at [55, 131] on div at bounding box center [84, 136] width 114 height 11
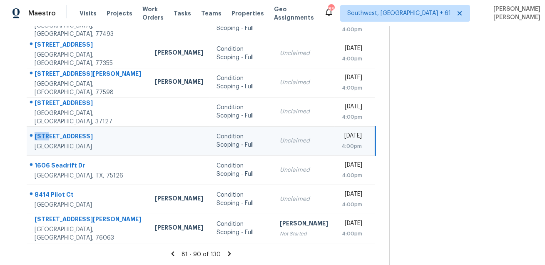
click at [55, 131] on div at bounding box center [84, 136] width 114 height 11
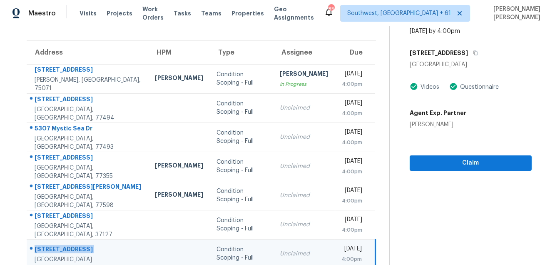
scroll to position [0, 0]
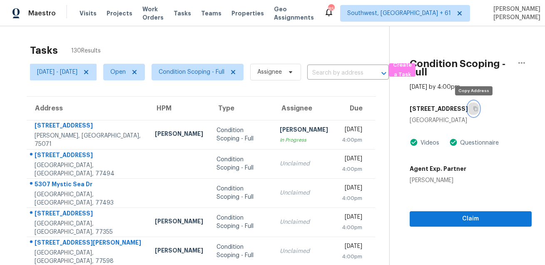
click at [475, 110] on icon "button" at bounding box center [475, 108] width 5 height 5
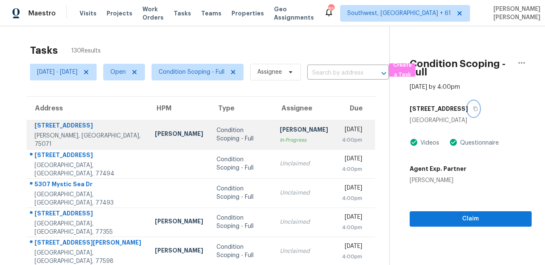
scroll to position [169, 0]
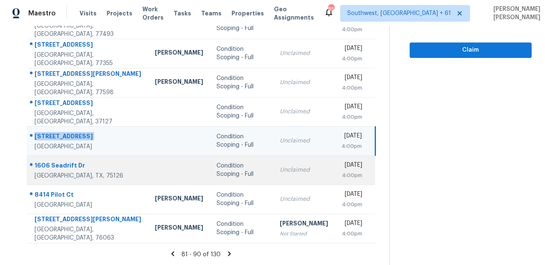
click at [67, 164] on div "1606 Seadrift Dr" at bounding box center [88, 166] width 107 height 10
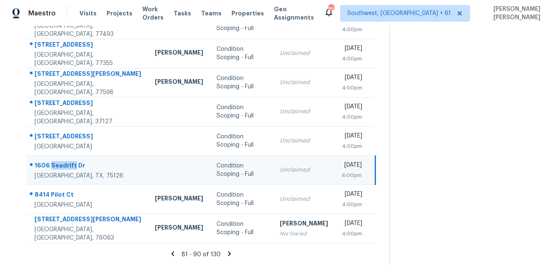
click at [67, 164] on div "1606 Seadrift Dr" at bounding box center [88, 166] width 107 height 10
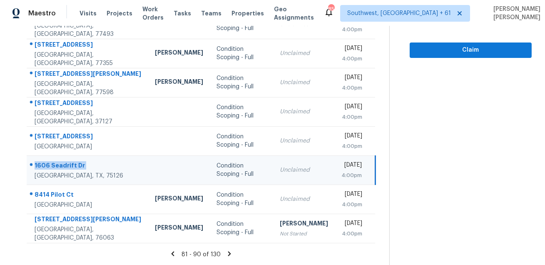
scroll to position [0, 0]
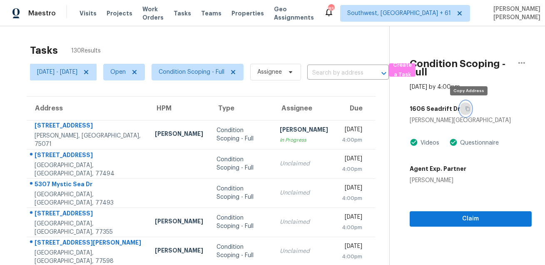
click at [467, 110] on icon "button" at bounding box center [467, 108] width 5 height 5
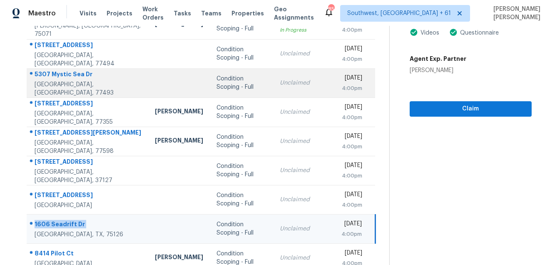
scroll to position [169, 0]
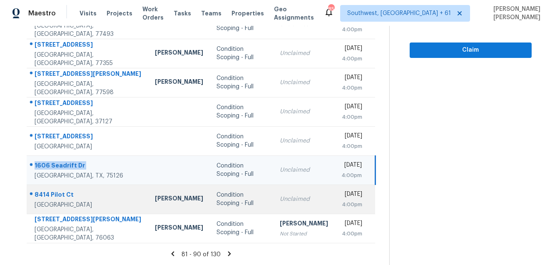
click at [44, 191] on div "8414 Pilot Ct" at bounding box center [88, 195] width 107 height 10
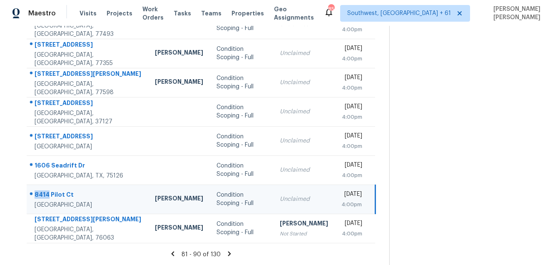
click at [44, 191] on div "8414 Pilot Ct" at bounding box center [88, 195] width 107 height 10
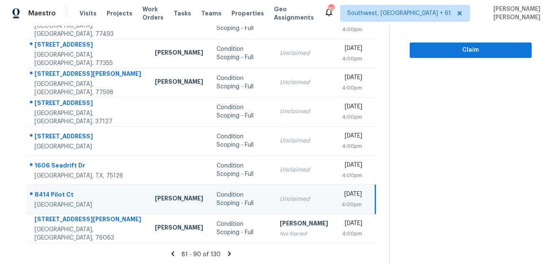
click at [233, 251] on icon at bounding box center [229, 253] width 7 height 7
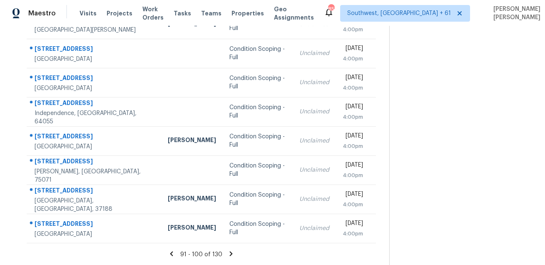
click at [509, 184] on section at bounding box center [460, 61] width 142 height 407
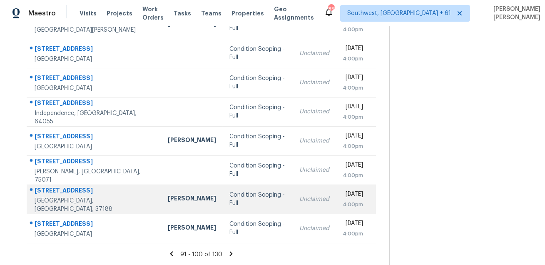
scroll to position [0, 0]
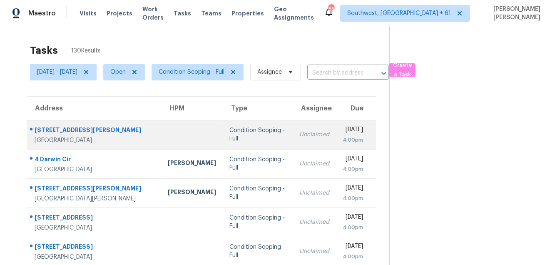
click at [63, 129] on div "[STREET_ADDRESS][PERSON_NAME]" at bounding box center [95, 131] width 120 height 10
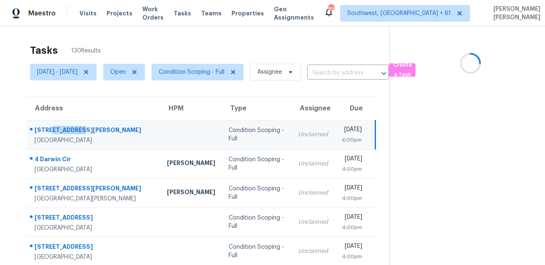
click at [63, 129] on div "[STREET_ADDRESS][PERSON_NAME]" at bounding box center [94, 131] width 119 height 10
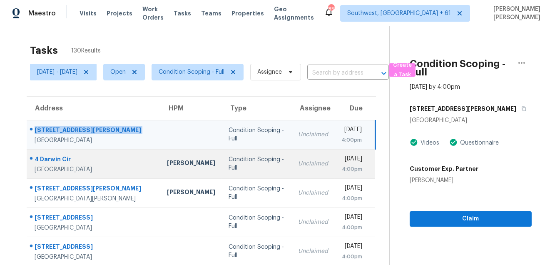
click at [66, 155] on div "4 Darwin Cir" at bounding box center [94, 160] width 119 height 10
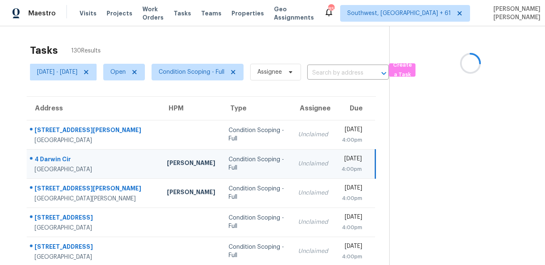
click at [66, 155] on div "4 Darwin Cir" at bounding box center [94, 160] width 119 height 10
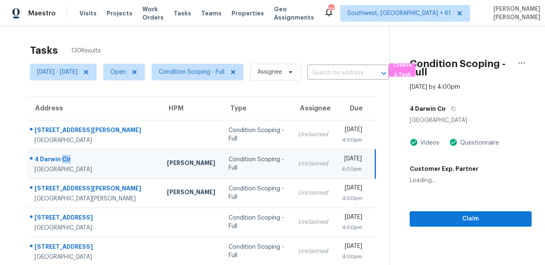
click at [66, 155] on div "4 Darwin Cir" at bounding box center [94, 160] width 119 height 10
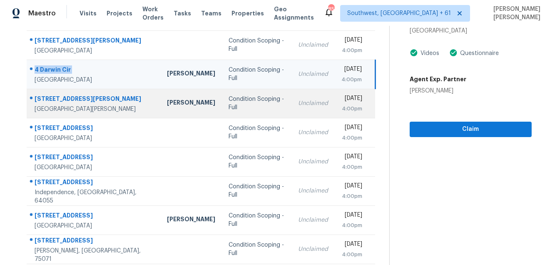
scroll to position [119, 0]
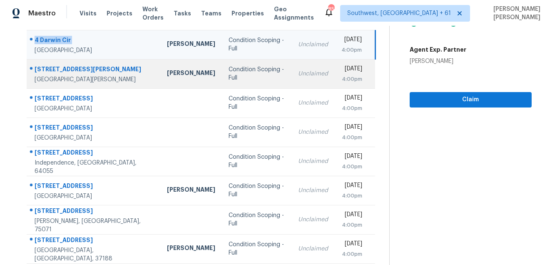
click at [64, 62] on td "[STREET_ADDRESS][PERSON_NAME][PERSON_NAME]" at bounding box center [94, 73] width 134 height 29
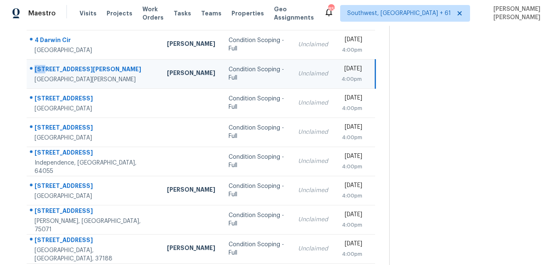
click at [64, 62] on td "[STREET_ADDRESS][PERSON_NAME][PERSON_NAME]" at bounding box center [94, 73] width 134 height 29
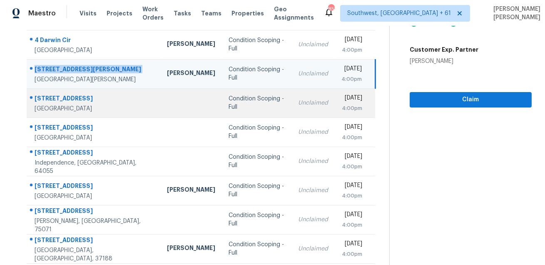
click at [52, 100] on div "[STREET_ADDRESS]" at bounding box center [94, 99] width 119 height 10
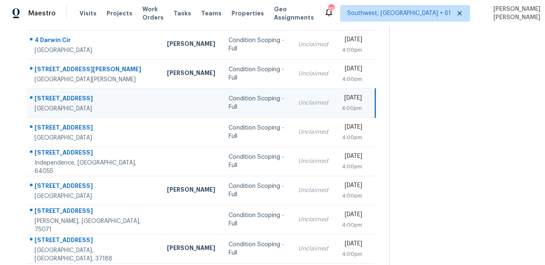
click at [52, 100] on div "[STREET_ADDRESS]" at bounding box center [94, 99] width 119 height 10
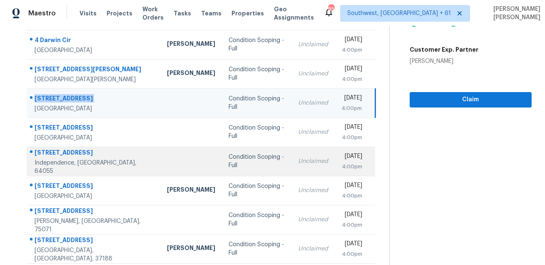
scroll to position [169, 0]
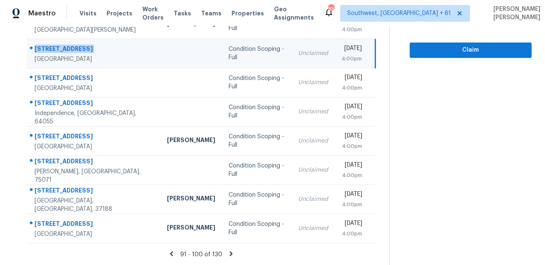
click at [57, 66] on td "[STREET_ADDRESS]" at bounding box center [94, 53] width 134 height 29
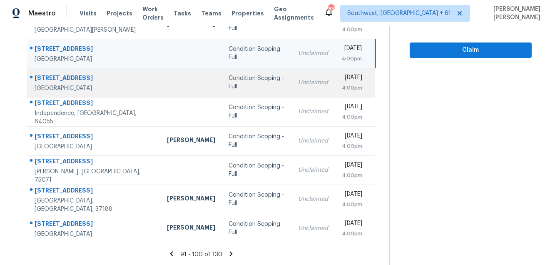
click at [54, 76] on div "[STREET_ADDRESS]" at bounding box center [94, 79] width 119 height 10
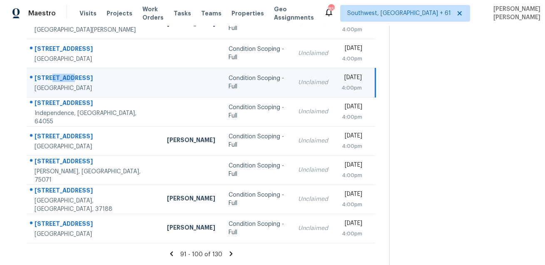
click at [54, 76] on div "[STREET_ADDRESS]" at bounding box center [94, 79] width 119 height 10
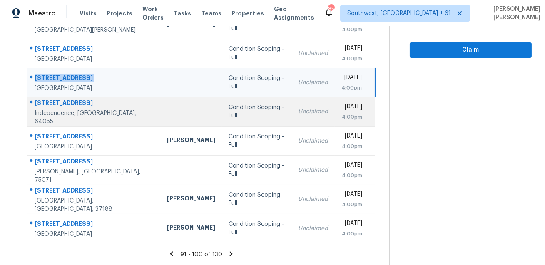
click at [61, 107] on div "[STREET_ADDRESS]" at bounding box center [94, 104] width 119 height 10
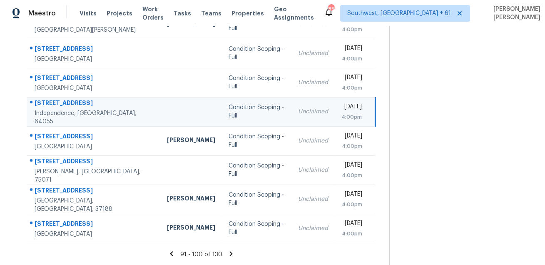
click at [61, 107] on div "[STREET_ADDRESS]" at bounding box center [94, 104] width 119 height 10
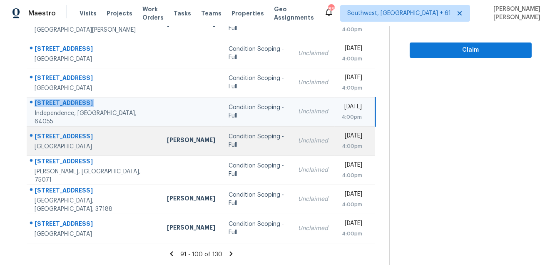
click at [72, 133] on div "[STREET_ADDRESS]" at bounding box center [94, 137] width 119 height 10
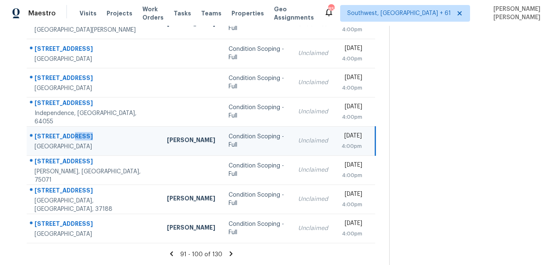
click at [72, 133] on div "[STREET_ADDRESS]" at bounding box center [94, 137] width 119 height 10
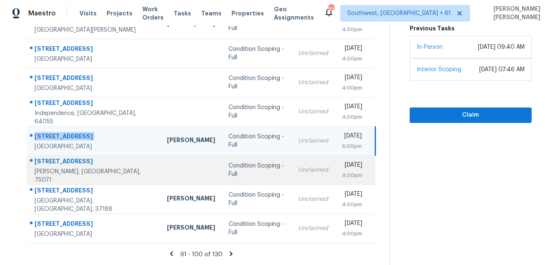
click at [72, 165] on div "[STREET_ADDRESS]" at bounding box center [94, 162] width 119 height 10
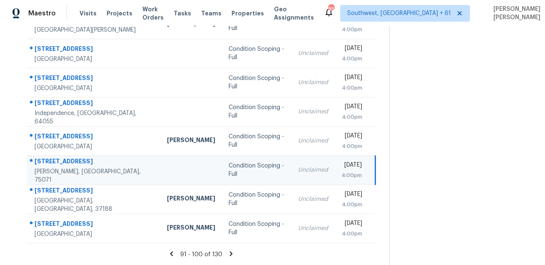
click at [72, 165] on div "[STREET_ADDRESS]" at bounding box center [94, 162] width 119 height 10
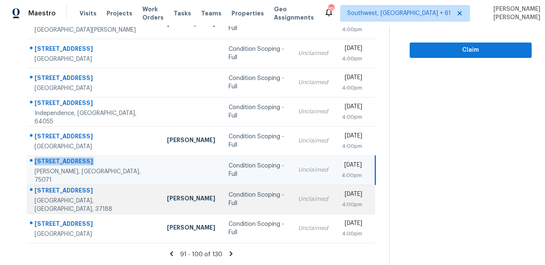
click at [65, 187] on td "[STREET_ADDRESS]" at bounding box center [94, 198] width 134 height 29
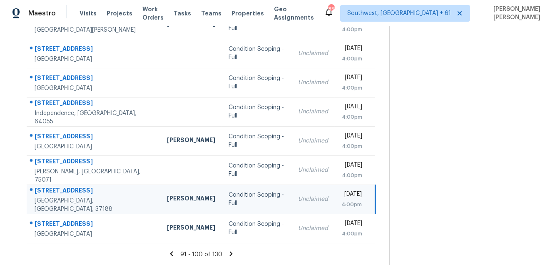
click at [65, 187] on td "[STREET_ADDRESS]" at bounding box center [94, 198] width 134 height 29
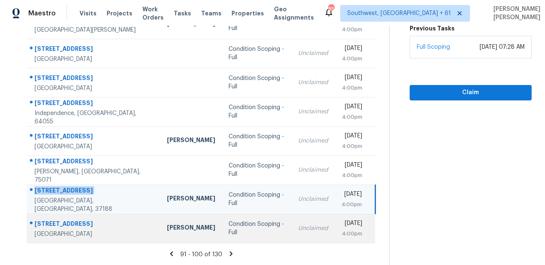
click at [62, 226] on div "[STREET_ADDRESS]" at bounding box center [94, 224] width 119 height 10
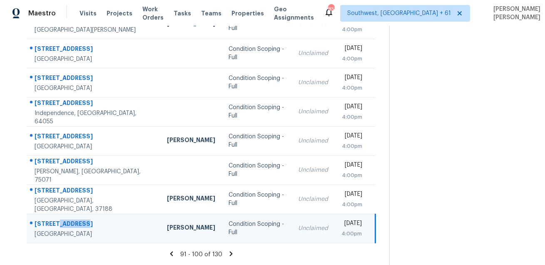
click at [62, 226] on div "[STREET_ADDRESS]" at bounding box center [94, 224] width 119 height 10
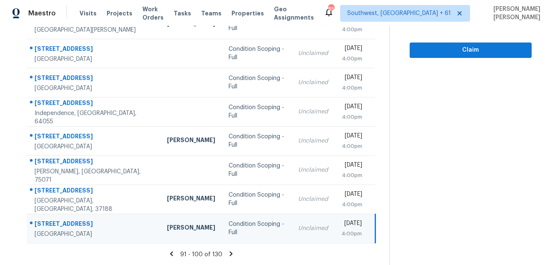
click at [235, 252] on icon at bounding box center [230, 253] width 7 height 7
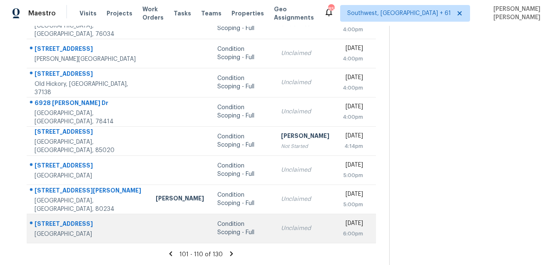
scroll to position [0, 0]
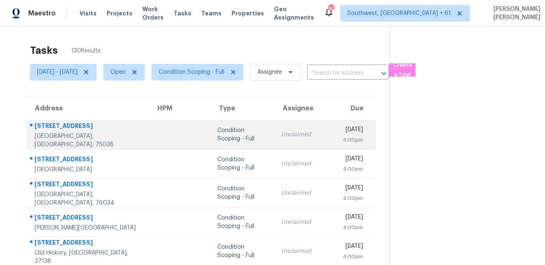
click at [82, 122] on div "[STREET_ADDRESS]" at bounding box center [89, 126] width 108 height 10
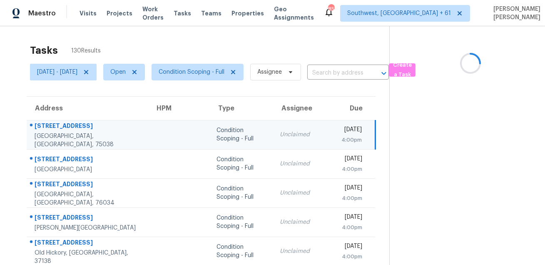
click at [82, 122] on div "[STREET_ADDRESS]" at bounding box center [88, 126] width 107 height 10
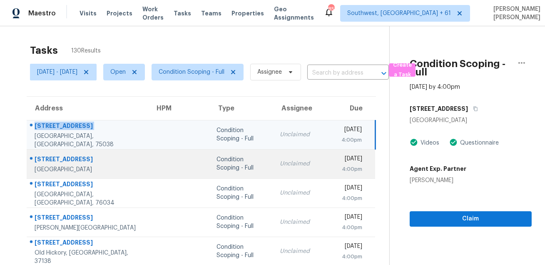
click at [72, 151] on td "[STREET_ADDRESS]" at bounding box center [87, 163] width 121 height 29
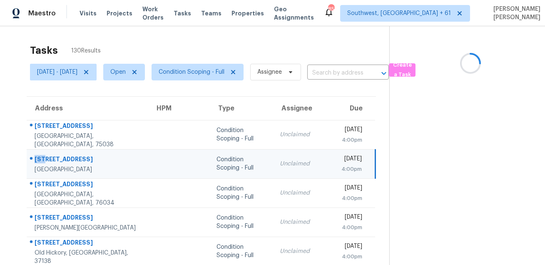
click at [72, 151] on td "[STREET_ADDRESS]" at bounding box center [87, 163] width 121 height 29
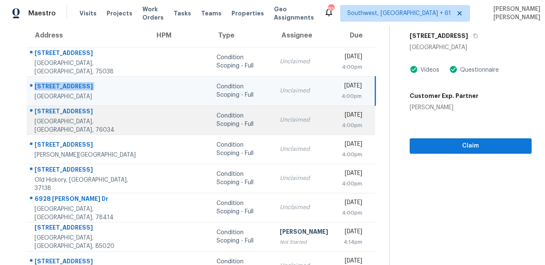
scroll to position [79, 0]
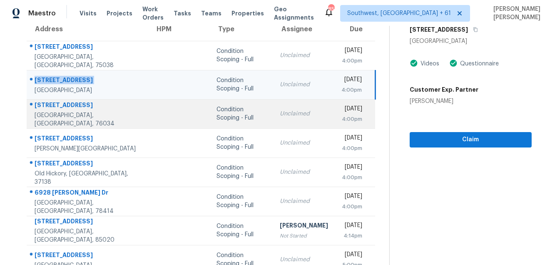
click at [65, 109] on div "[STREET_ADDRESS]" at bounding box center [88, 106] width 107 height 10
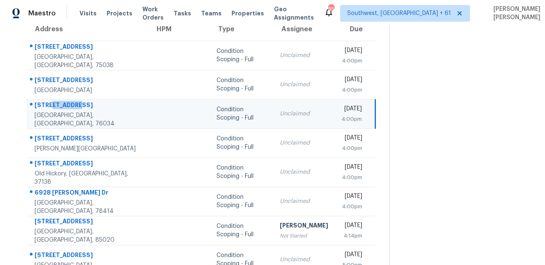
click at [65, 109] on div "[STREET_ADDRESS]" at bounding box center [88, 106] width 107 height 10
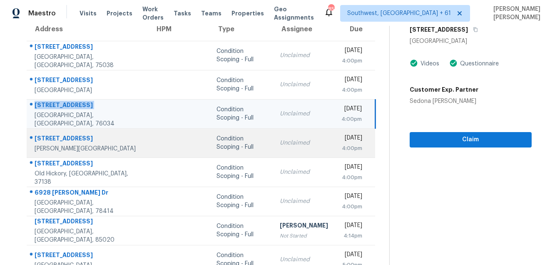
scroll to position [155, 0]
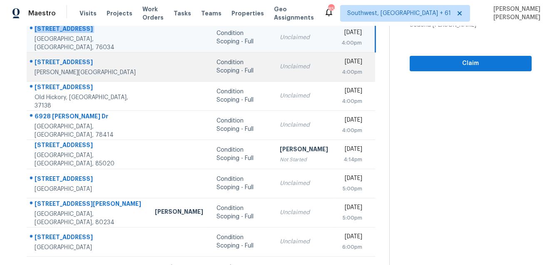
click at [58, 60] on div "[STREET_ADDRESS]" at bounding box center [88, 63] width 107 height 10
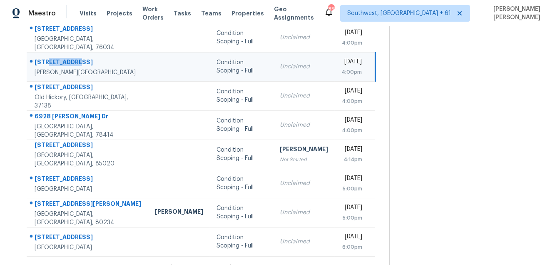
click at [58, 60] on div "[STREET_ADDRESS]" at bounding box center [88, 63] width 107 height 10
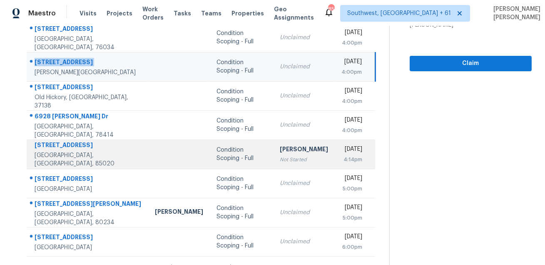
scroll to position [169, 0]
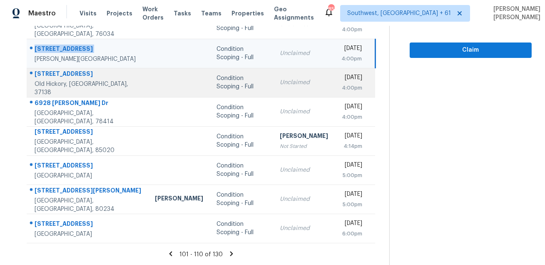
click at [74, 74] on div "[STREET_ADDRESS]" at bounding box center [88, 74] width 107 height 10
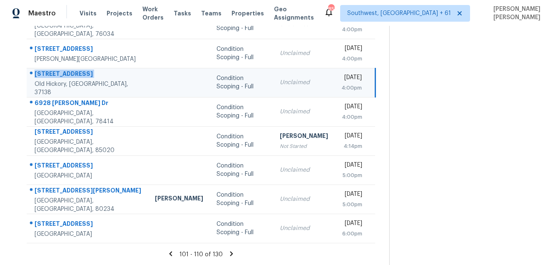
click at [74, 74] on div "[STREET_ADDRESS]" at bounding box center [88, 74] width 107 height 10
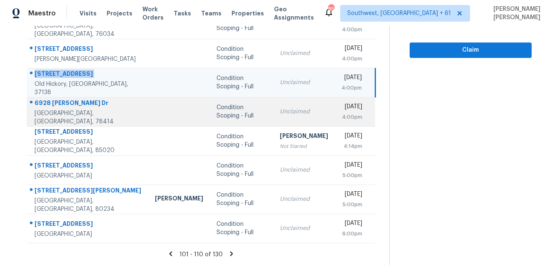
click at [62, 105] on div "6928 [PERSON_NAME] Dr" at bounding box center [88, 104] width 107 height 10
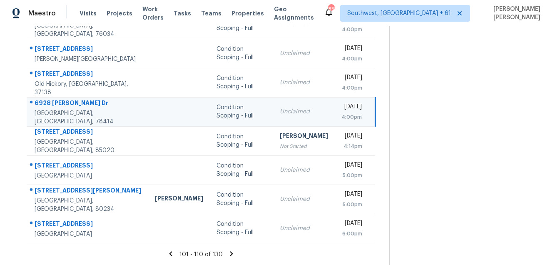
click at [62, 105] on div "6928 [PERSON_NAME] Dr" at bounding box center [88, 104] width 107 height 10
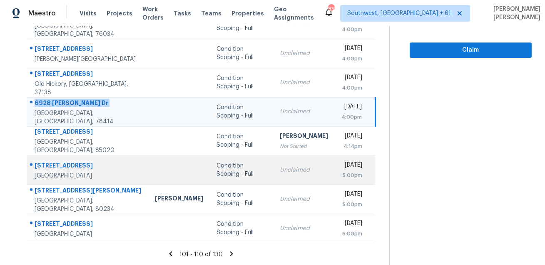
click at [53, 167] on div "[STREET_ADDRESS]" at bounding box center [88, 166] width 107 height 10
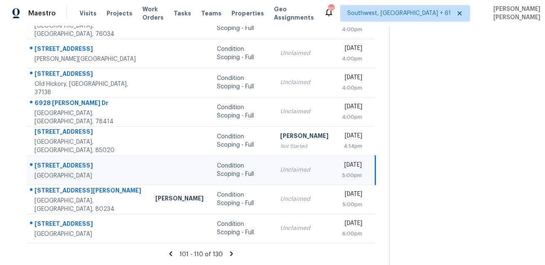
click at [53, 167] on div "[STREET_ADDRESS]" at bounding box center [88, 166] width 107 height 10
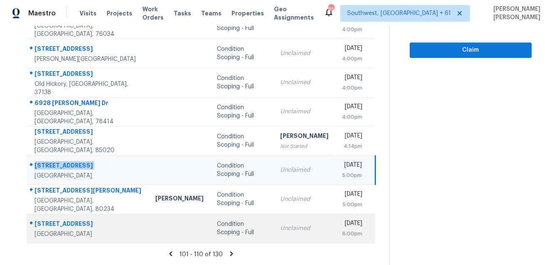
click at [68, 222] on div "[STREET_ADDRESS]" at bounding box center [88, 224] width 107 height 10
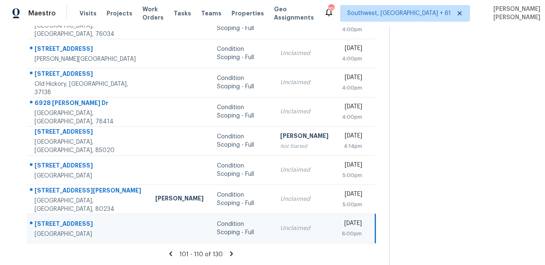
click at [68, 222] on div "[STREET_ADDRESS]" at bounding box center [88, 224] width 107 height 10
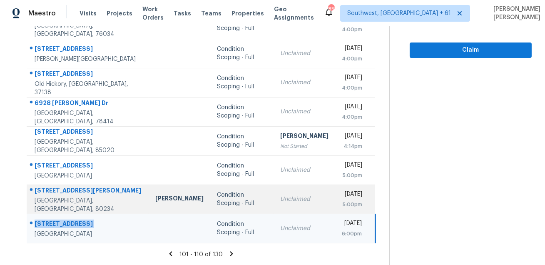
click at [67, 190] on div "[STREET_ADDRESS][PERSON_NAME]" at bounding box center [88, 191] width 107 height 10
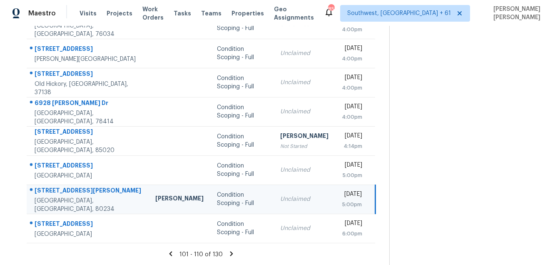
click at [67, 190] on div "[STREET_ADDRESS][PERSON_NAME]" at bounding box center [88, 191] width 107 height 10
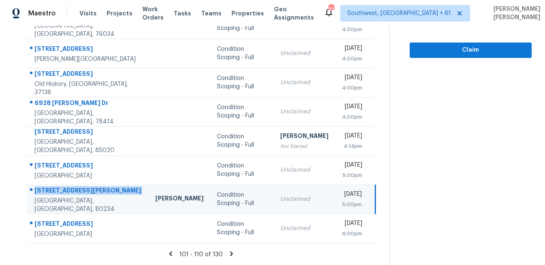
scroll to position [0, 0]
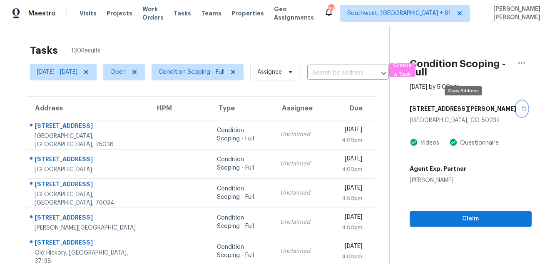
click at [521, 107] on icon "button" at bounding box center [523, 108] width 5 height 5
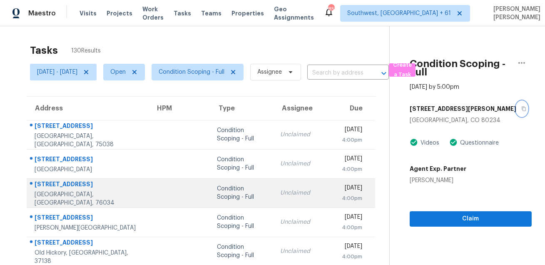
scroll to position [169, 0]
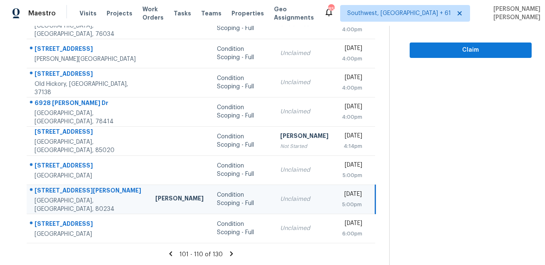
click at [233, 252] on icon at bounding box center [231, 253] width 3 height 5
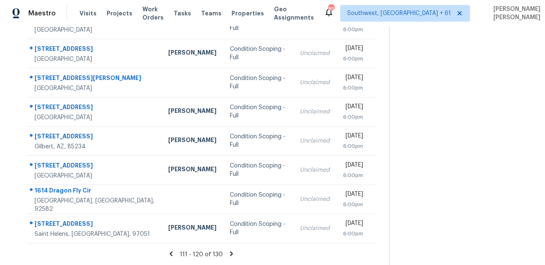
scroll to position [0, 0]
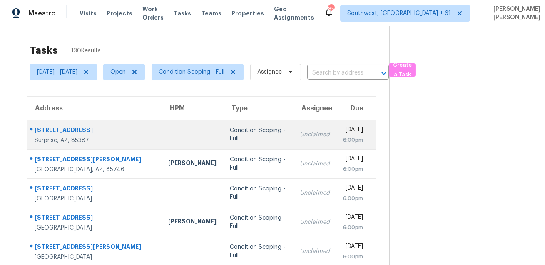
click at [53, 124] on td "[STREET_ADDRESS][PERSON_NAME]" at bounding box center [94, 134] width 135 height 29
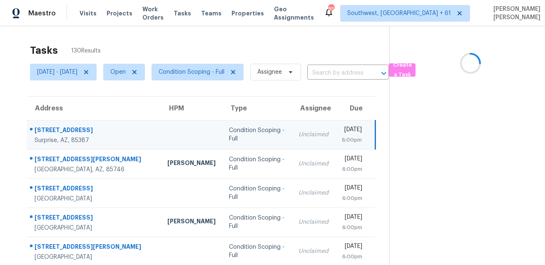
click at [53, 124] on td "[STREET_ADDRESS][PERSON_NAME]" at bounding box center [94, 134] width 134 height 29
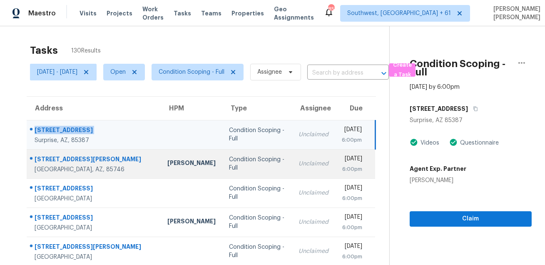
click at [71, 155] on div "[STREET_ADDRESS][PERSON_NAME]" at bounding box center [94, 160] width 119 height 10
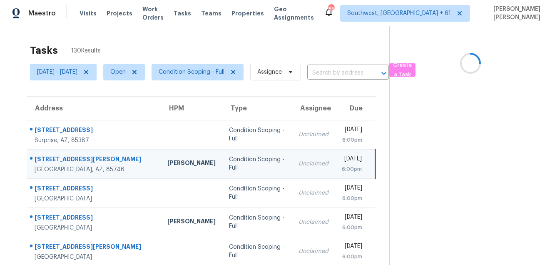
click at [71, 155] on div "[STREET_ADDRESS][PERSON_NAME]" at bounding box center [94, 160] width 119 height 10
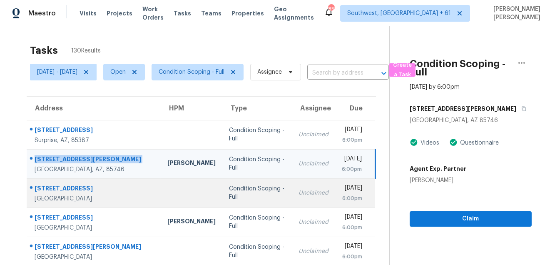
click at [58, 188] on div "[STREET_ADDRESS]" at bounding box center [94, 189] width 119 height 10
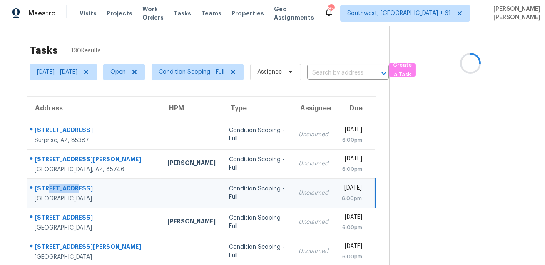
click at [58, 188] on div "[STREET_ADDRESS]" at bounding box center [94, 189] width 119 height 10
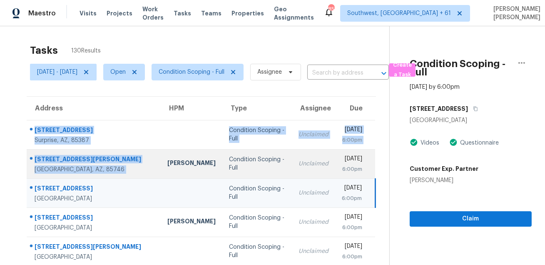
drag, startPoint x: 35, startPoint y: 124, endPoint x: 129, endPoint y: 161, distance: 101.5
click at [129, 161] on tbody "[STREET_ADDRESS][PERSON_NAME] Condition Scoping - Full Unclaimed [DATE] 6:00pm …" at bounding box center [201, 265] width 348 height 291
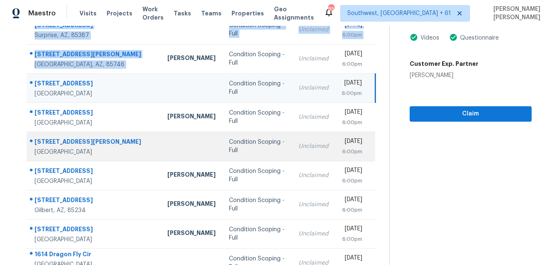
scroll to position [128, 0]
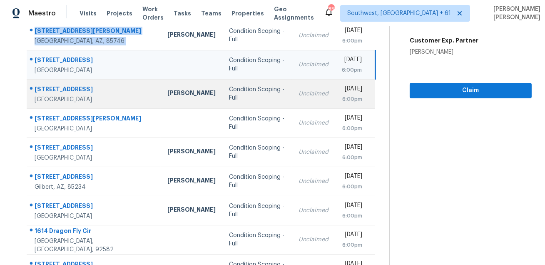
click at [69, 92] on div "[STREET_ADDRESS]" at bounding box center [94, 90] width 119 height 10
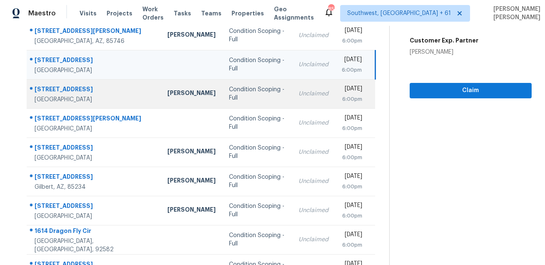
click at [69, 92] on div "[STREET_ADDRESS]" at bounding box center [94, 90] width 119 height 10
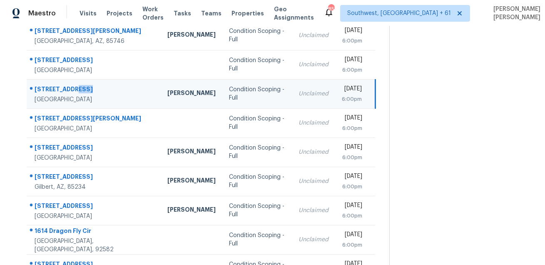
click at [69, 92] on div "[STREET_ADDRESS]" at bounding box center [94, 90] width 119 height 10
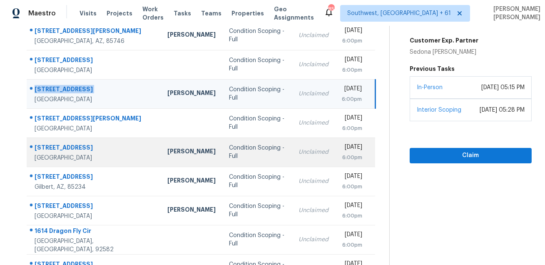
scroll to position [169, 0]
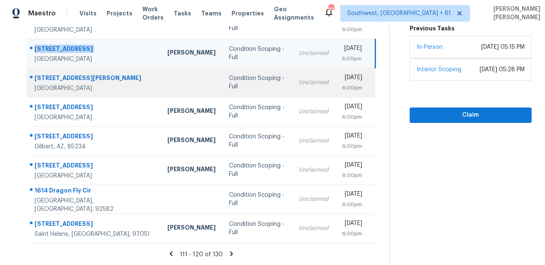
click at [51, 69] on td "[STREET_ADDRESS][PERSON_NAME]" at bounding box center [94, 82] width 134 height 29
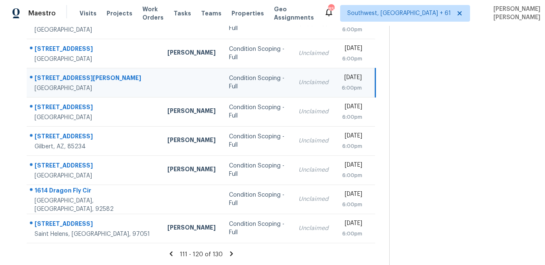
click at [51, 69] on td "[STREET_ADDRESS][PERSON_NAME]" at bounding box center [94, 82] width 134 height 29
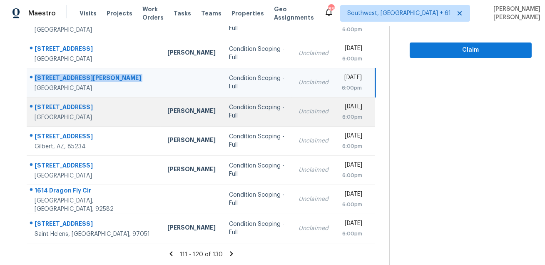
click at [69, 101] on td "[STREET_ADDRESS]" at bounding box center [94, 111] width 134 height 29
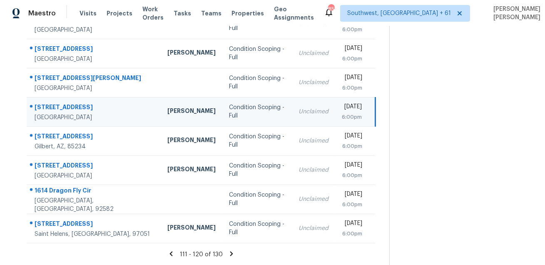
click at [69, 101] on td "[STREET_ADDRESS]" at bounding box center [94, 111] width 134 height 29
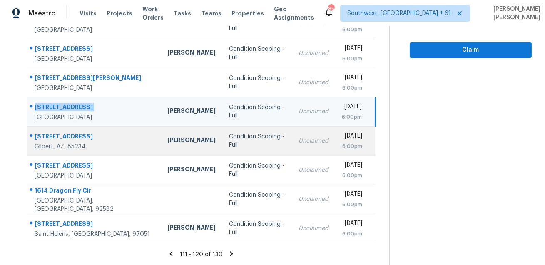
click at [56, 136] on div "[STREET_ADDRESS]" at bounding box center [94, 137] width 119 height 10
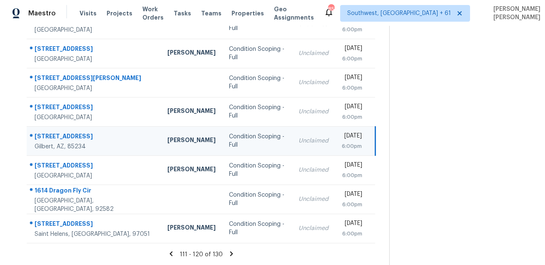
click at [56, 136] on div "[STREET_ADDRESS]" at bounding box center [94, 137] width 119 height 10
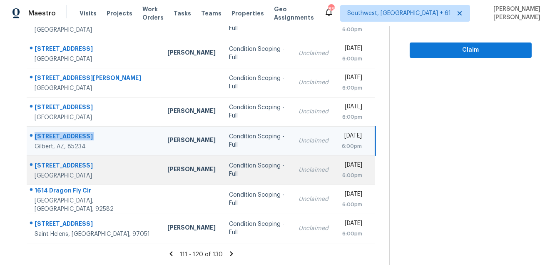
click at [68, 157] on td "[STREET_ADDRESS]" at bounding box center [94, 169] width 134 height 29
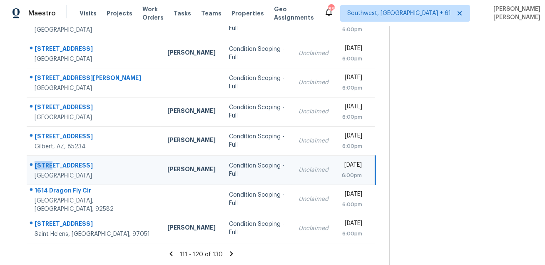
click at [68, 157] on td "[STREET_ADDRESS]" at bounding box center [94, 169] width 134 height 29
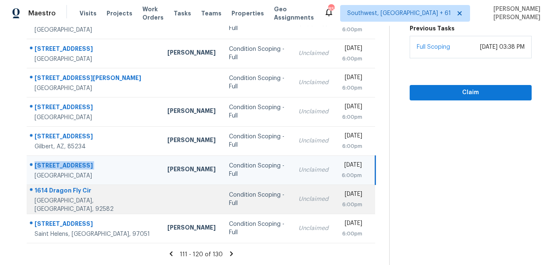
click at [74, 188] on td "[STREET_ADDRESS]" at bounding box center [94, 198] width 134 height 29
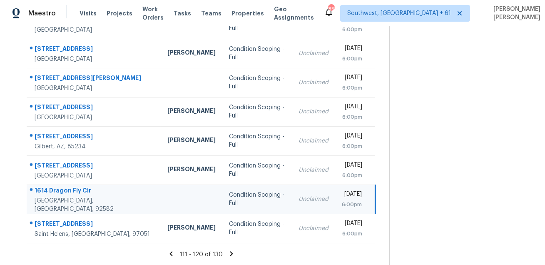
click at [74, 188] on td "[STREET_ADDRESS]" at bounding box center [94, 198] width 134 height 29
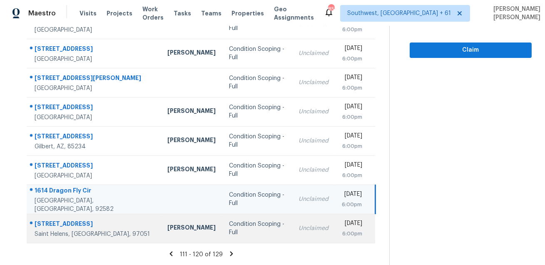
click at [52, 225] on div "[STREET_ADDRESS]" at bounding box center [94, 224] width 119 height 10
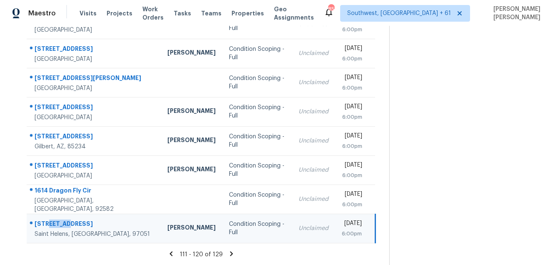
click at [52, 225] on div "[STREET_ADDRESS]" at bounding box center [94, 224] width 119 height 10
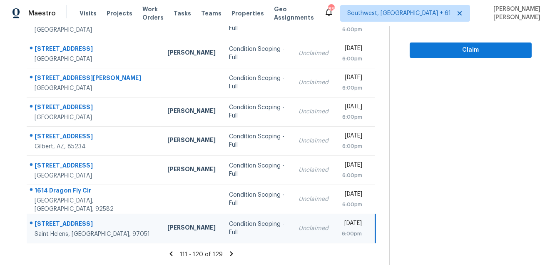
click at [230, 252] on icon at bounding box center [231, 253] width 7 height 7
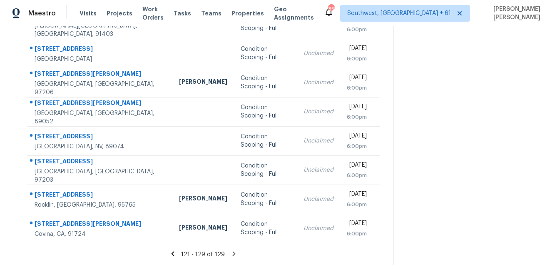
scroll to position [0, 0]
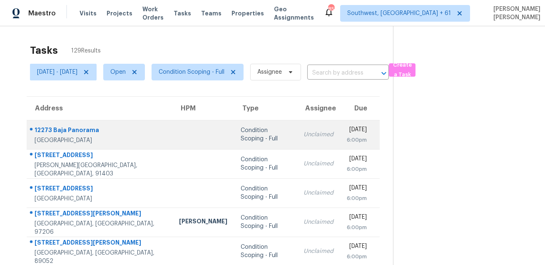
click at [69, 130] on div "12273 Baja Panorama" at bounding box center [100, 131] width 131 height 10
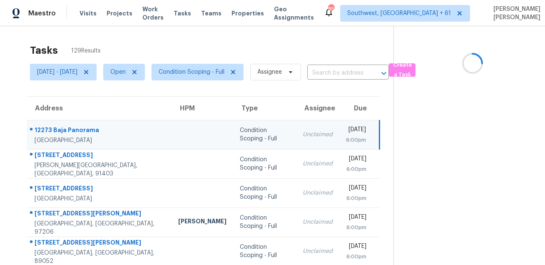
click at [69, 130] on div "12273 Baja Panorama" at bounding box center [100, 131] width 130 height 10
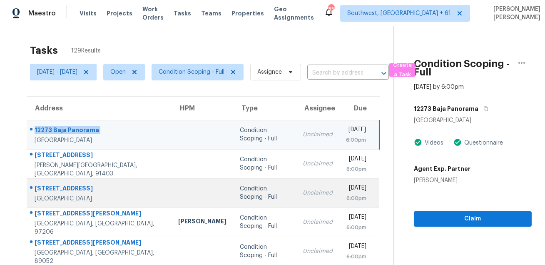
scroll to position [102, 0]
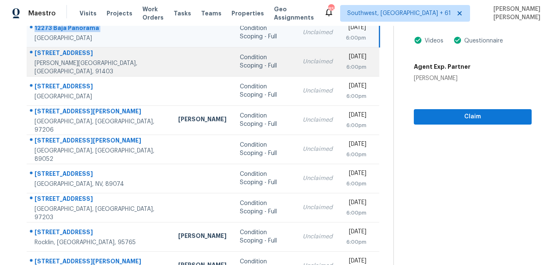
click at [87, 57] on div "[STREET_ADDRESS]" at bounding box center [100, 54] width 130 height 10
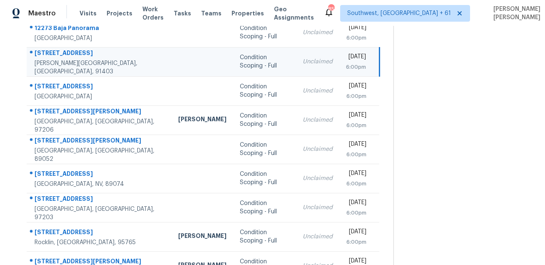
click at [87, 57] on div "[STREET_ADDRESS]" at bounding box center [100, 54] width 130 height 10
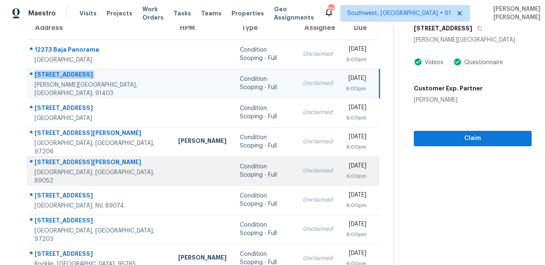
scroll to position [59, 0]
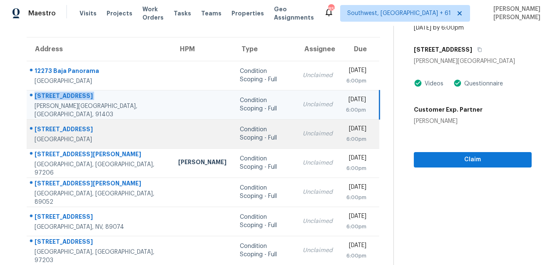
click at [88, 130] on div "[STREET_ADDRESS]" at bounding box center [100, 130] width 130 height 10
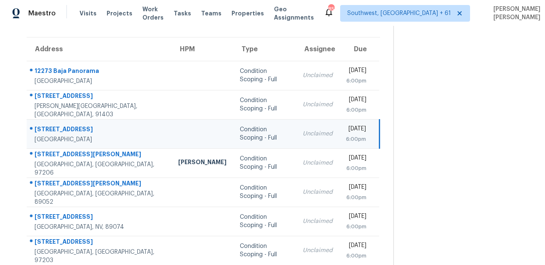
click at [88, 130] on div "[STREET_ADDRESS]" at bounding box center [100, 130] width 130 height 10
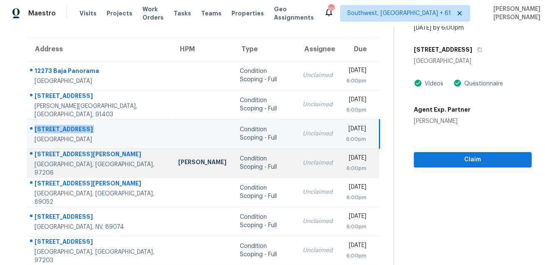
scroll to position [139, 0]
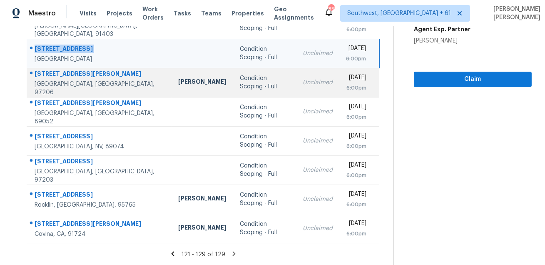
click at [70, 75] on div "[STREET_ADDRESS][PERSON_NAME]" at bounding box center [100, 74] width 130 height 10
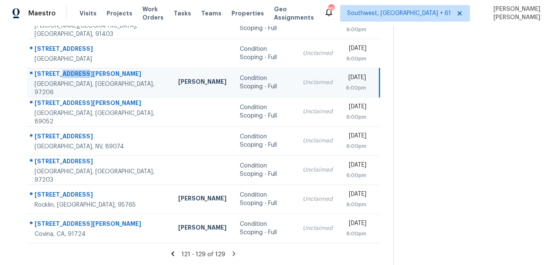
click at [70, 75] on div "[STREET_ADDRESS][PERSON_NAME]" at bounding box center [100, 74] width 130 height 10
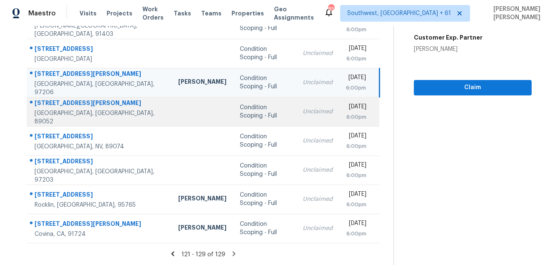
click at [63, 106] on div "[STREET_ADDRESS][PERSON_NAME]" at bounding box center [100, 104] width 130 height 10
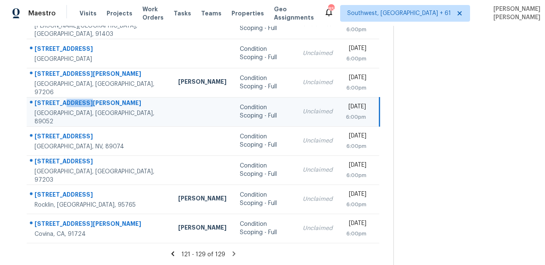
click at [63, 106] on div "[STREET_ADDRESS][PERSON_NAME]" at bounding box center [100, 104] width 130 height 10
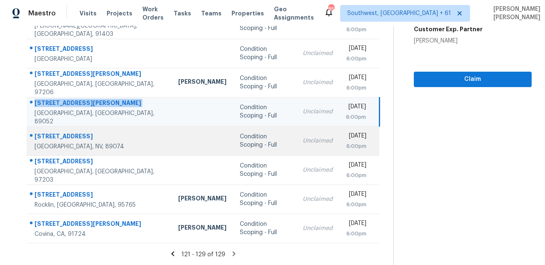
click at [50, 139] on div "[STREET_ADDRESS]" at bounding box center [100, 137] width 130 height 10
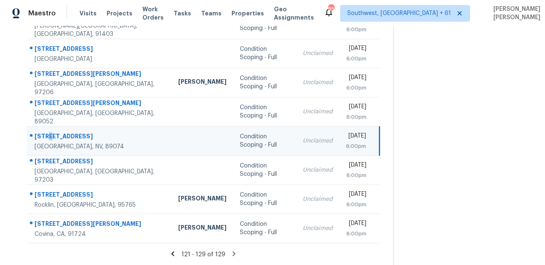
click at [50, 139] on div "[STREET_ADDRESS]" at bounding box center [100, 137] width 130 height 10
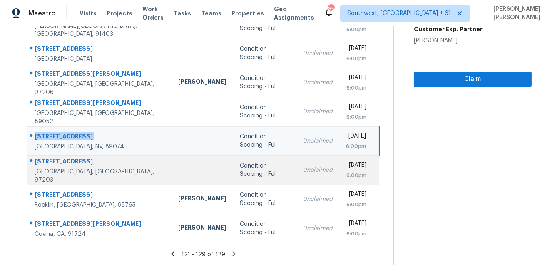
click at [59, 160] on div at bounding box center [96, 161] width 138 height 11
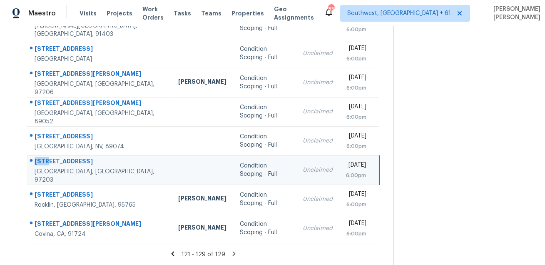
click at [59, 160] on div at bounding box center [96, 161] width 138 height 11
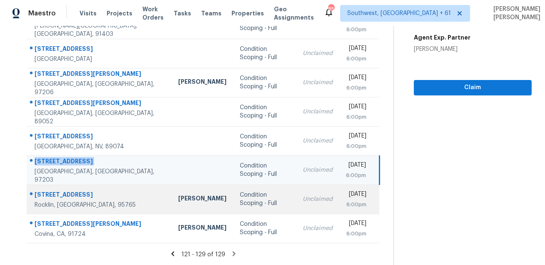
click at [78, 193] on div "[STREET_ADDRESS]" at bounding box center [100, 195] width 130 height 10
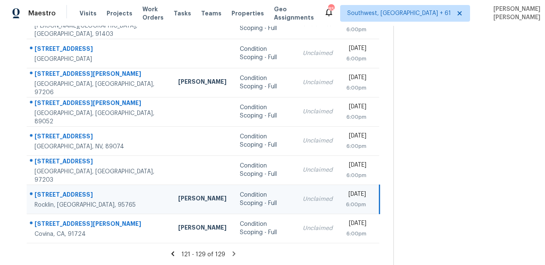
click at [78, 193] on div "[STREET_ADDRESS]" at bounding box center [100, 195] width 130 height 10
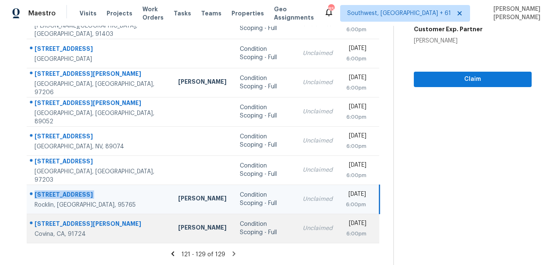
click at [69, 221] on div "[STREET_ADDRESS][PERSON_NAME]" at bounding box center [100, 224] width 130 height 10
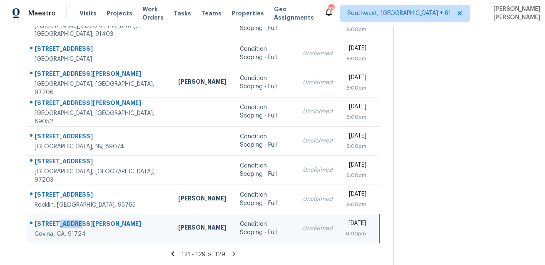
click at [69, 221] on div "[STREET_ADDRESS][PERSON_NAME]" at bounding box center [100, 224] width 130 height 10
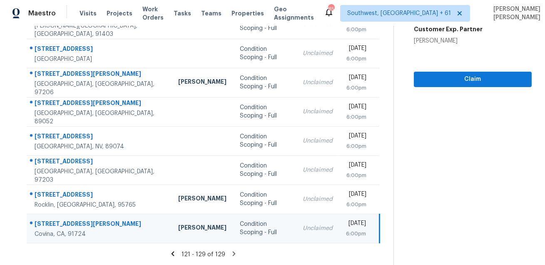
click at [234, 252] on icon at bounding box center [233, 253] width 3 height 5
click at [231, 253] on icon at bounding box center [233, 253] width 7 height 7
click at [401, 18] on span "Southwest, [GEOGRAPHIC_DATA] + 61" at bounding box center [405, 13] width 130 height 17
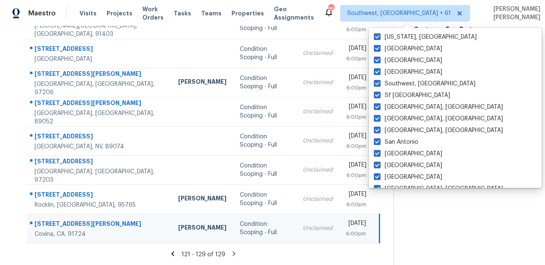
click at [476, 48] on div "Claim" at bounding box center [473, 66] width 118 height 42
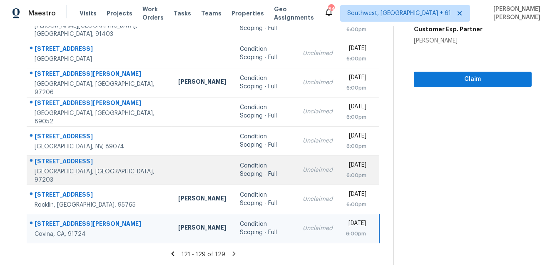
scroll to position [0, 0]
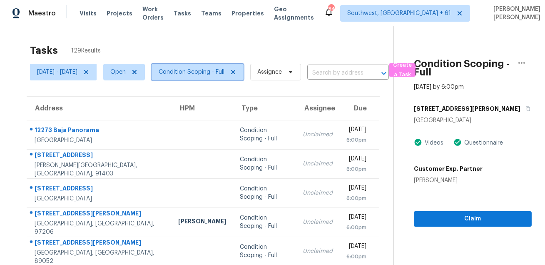
click at [224, 76] on span "Condition Scoping - Full" at bounding box center [192, 72] width 66 height 8
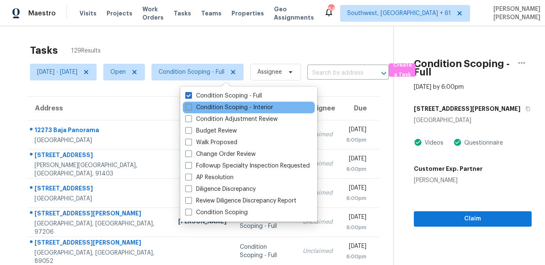
click at [218, 107] on label "Condition Scoping - Interior" at bounding box center [229, 107] width 88 height 8
click at [191, 107] on input "Condition Scoping - Interior" at bounding box center [187, 105] width 5 height 5
checkbox input "true"
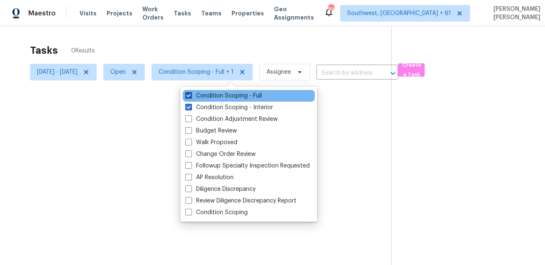
click at [222, 97] on label "Condition Scoping - Full" at bounding box center [223, 96] width 77 height 8
click at [191, 97] on input "Condition Scoping - Full" at bounding box center [187, 94] width 5 height 5
checkbox input "false"
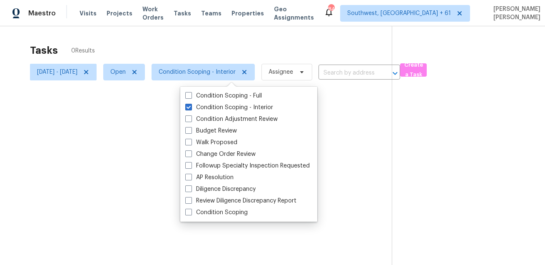
click at [249, 44] on div at bounding box center [272, 132] width 545 height 265
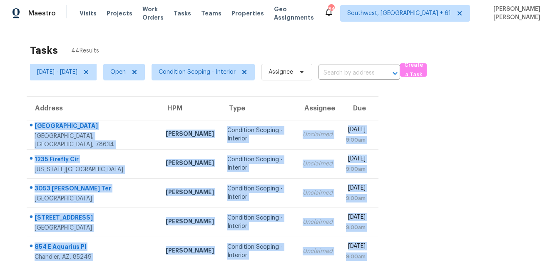
scroll to position [169, 0]
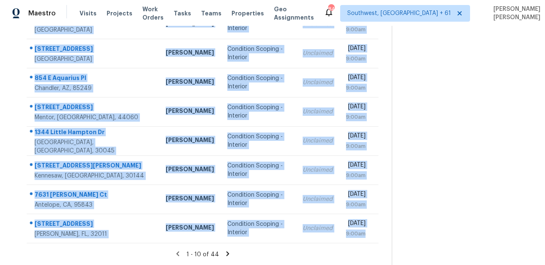
drag, startPoint x: 32, startPoint y: 124, endPoint x: 267, endPoint y: 249, distance: 265.4
click at [267, 249] on section "Tasks 44 Results [DATE] - [DATE] Open Condition Scoping - Interior Assignee ​ C…" at bounding box center [202, 68] width 378 height 394
click at [229, 253] on icon at bounding box center [227, 253] width 3 height 5
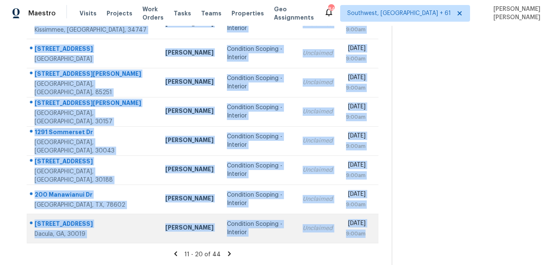
drag, startPoint x: 34, startPoint y: 125, endPoint x: 336, endPoint y: 239, distance: 322.9
click at [336, 239] on tbody "[STREET_ADDRESS][PERSON_NAME] [PERSON_NAME] Condition Scoping - Interior Unclai…" at bounding box center [203, 96] width 352 height 291
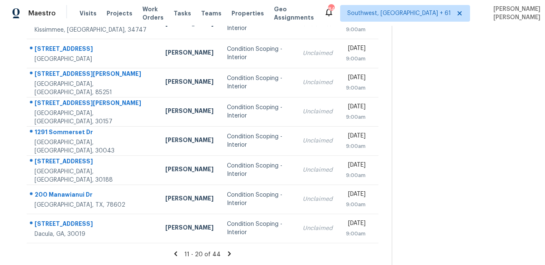
click at [230, 254] on icon at bounding box center [229, 253] width 3 height 5
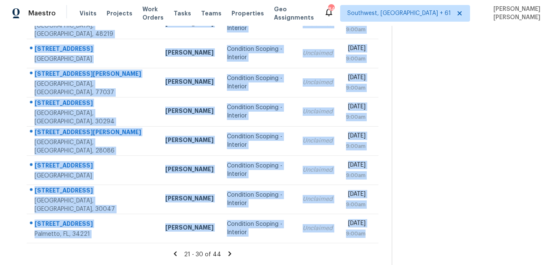
drag, startPoint x: 32, startPoint y: 126, endPoint x: 301, endPoint y: 246, distance: 294.8
click at [301, 246] on section "Tasks 44 Results [DATE] - [DATE] Open Condition Scoping - Interior Assignee ​ C…" at bounding box center [202, 68] width 378 height 394
click at [231, 252] on icon at bounding box center [229, 253] width 3 height 5
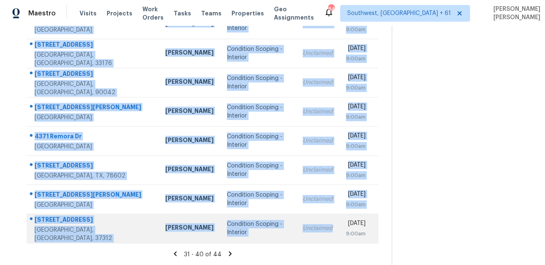
drag, startPoint x: 31, startPoint y: 124, endPoint x: 284, endPoint y: 234, distance: 275.6
click at [284, 234] on tbody "[STREET_ADDRESS] [PERSON_NAME] Condition Scoping - Interior Unclaimed [DATE] 9:…" at bounding box center [203, 96] width 352 height 291
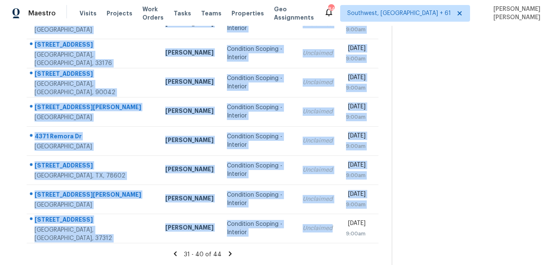
click at [232, 255] on icon at bounding box center [229, 253] width 7 height 7
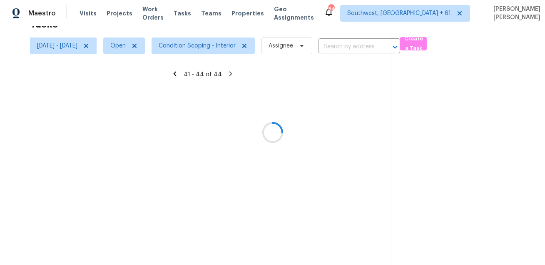
scroll to position [26, 0]
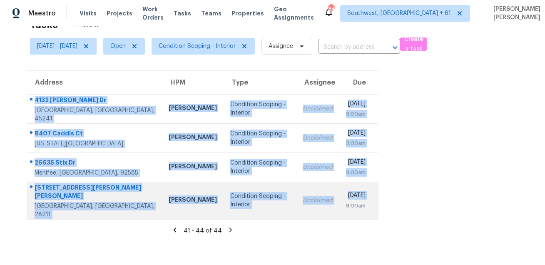
drag, startPoint x: 31, startPoint y: 97, endPoint x: 319, endPoint y: 209, distance: 309.4
click at [319, 209] on tbody "[STREET_ADDRESS][PERSON_NAME] [PERSON_NAME] Condition Scoping - Interior Unclai…" at bounding box center [203, 156] width 352 height 125
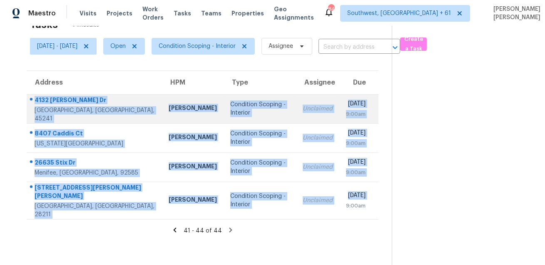
scroll to position [0, 0]
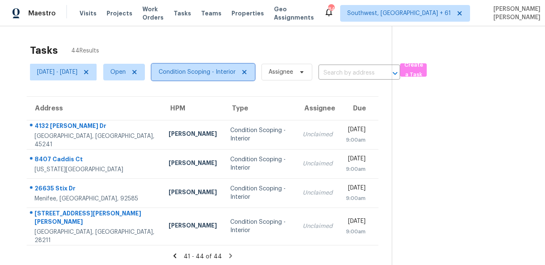
click at [198, 78] on span "Condition Scoping - Interior" at bounding box center [202, 72] width 103 height 17
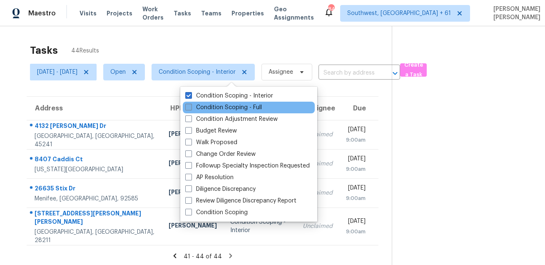
click at [198, 105] on label "Condition Scoping - Full" at bounding box center [223, 107] width 77 height 8
click at [191, 105] on input "Condition Scoping - Full" at bounding box center [187, 105] width 5 height 5
checkbox input "true"
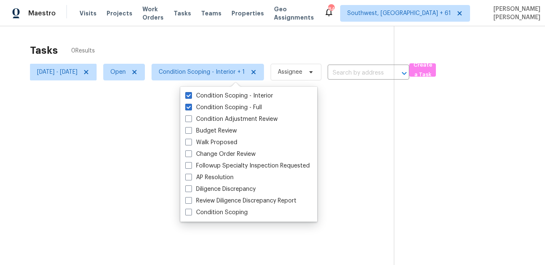
click at [147, 76] on div at bounding box center [272, 132] width 545 height 265
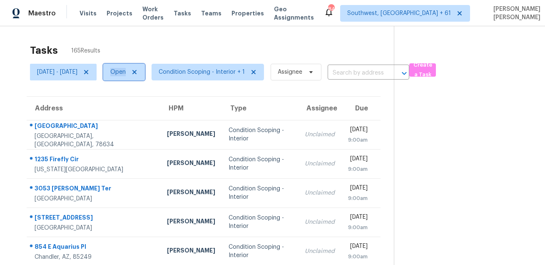
click at [126, 76] on span "Open" at bounding box center [117, 72] width 15 height 8
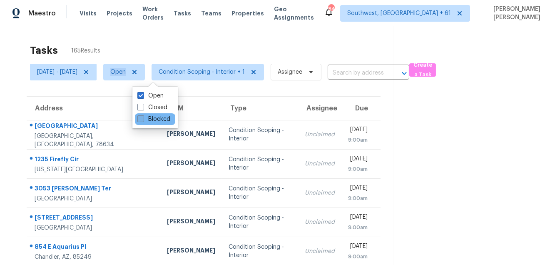
click at [143, 119] on span at bounding box center [140, 118] width 7 height 7
click at [143, 119] on input "Blocked" at bounding box center [139, 117] width 5 height 5
checkbox input "true"
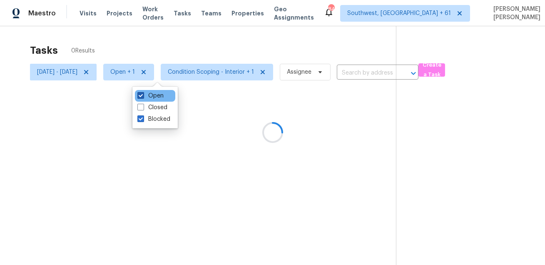
click at [145, 93] on label "Open" at bounding box center [150, 96] width 26 height 8
click at [143, 93] on input "Open" at bounding box center [139, 94] width 5 height 5
checkbox input "false"
click at [128, 55] on div at bounding box center [272, 132] width 545 height 265
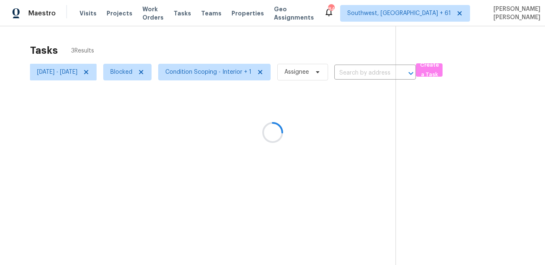
click at [110, 73] on div at bounding box center [272, 132] width 545 height 265
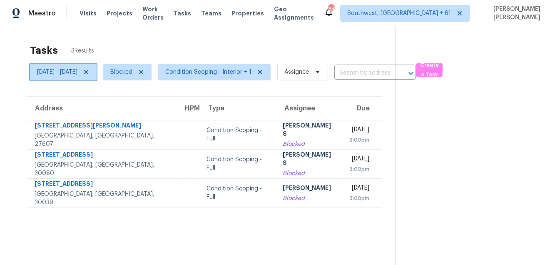
click at [97, 69] on span "[DATE] - [DATE]" at bounding box center [63, 72] width 67 height 17
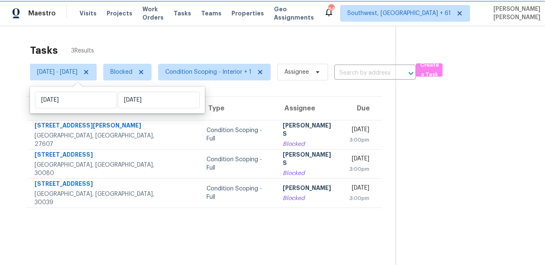
click at [88, 72] on icon at bounding box center [86, 72] width 4 height 4
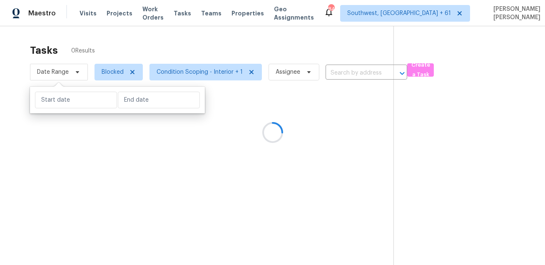
click at [170, 36] on div at bounding box center [272, 132] width 545 height 265
